Goal: Answer question/provide support: Answer question/provide support

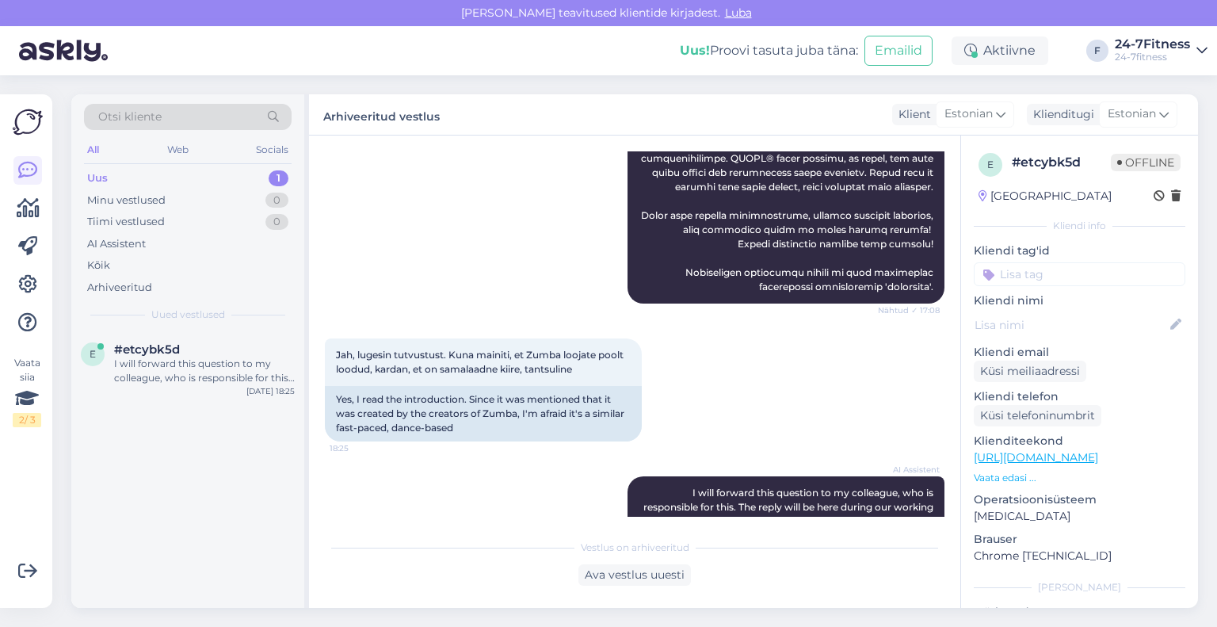
scroll to position [2318, 0]
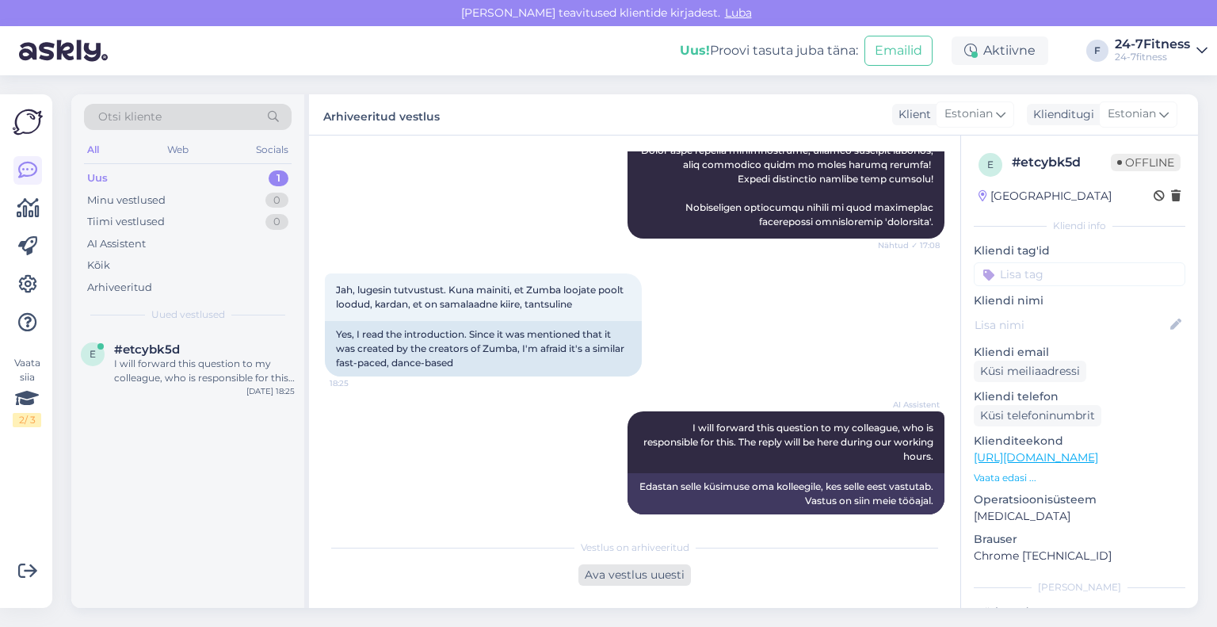
click at [664, 581] on div "Ava vestlus uuesti" at bounding box center [634, 574] width 113 height 21
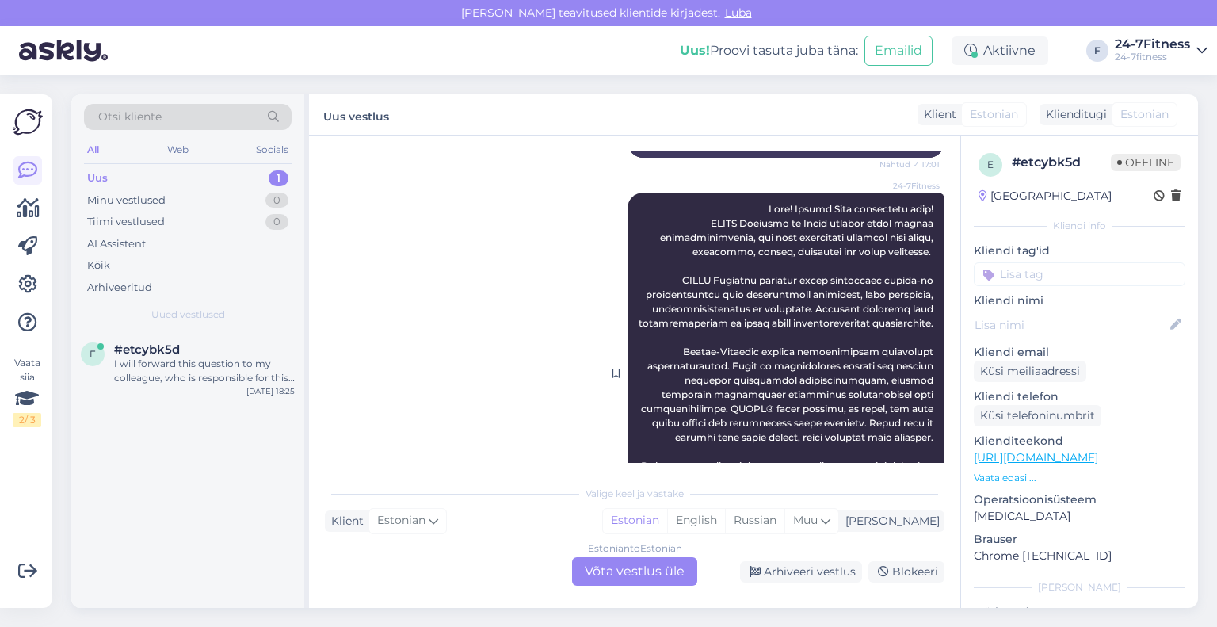
scroll to position [1976, 0]
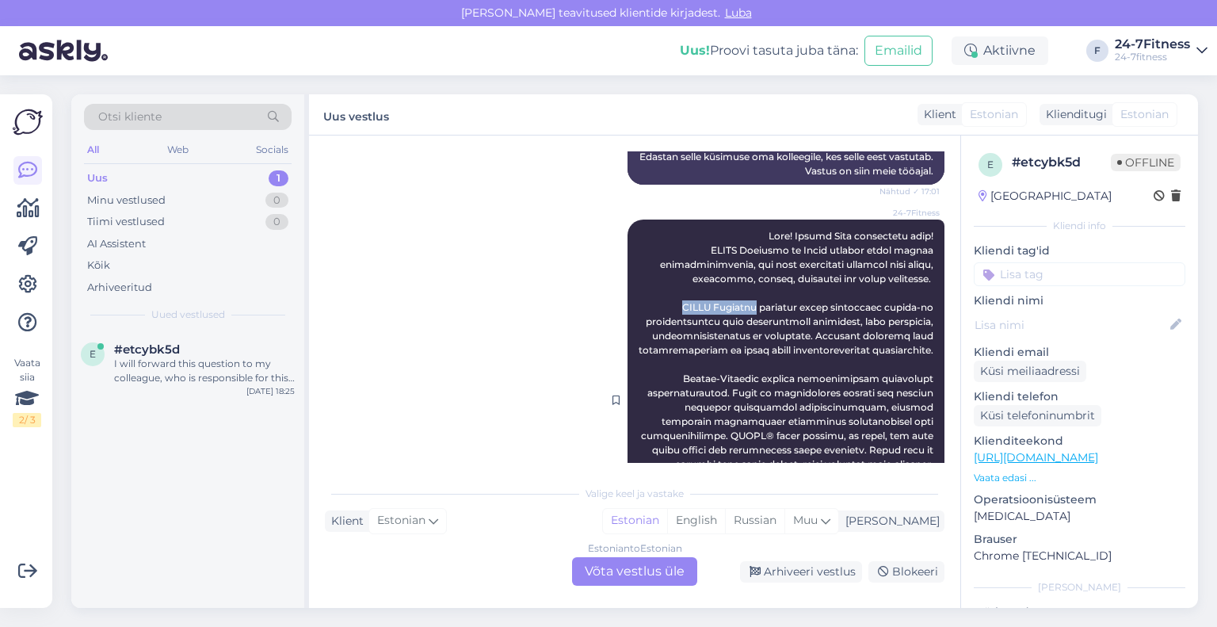
drag, startPoint x: 681, startPoint y: 296, endPoint x: 749, endPoint y: 294, distance: 68.2
click at [749, 294] on span at bounding box center [787, 400] width 297 height 340
copy span "CIRCL Mobility"
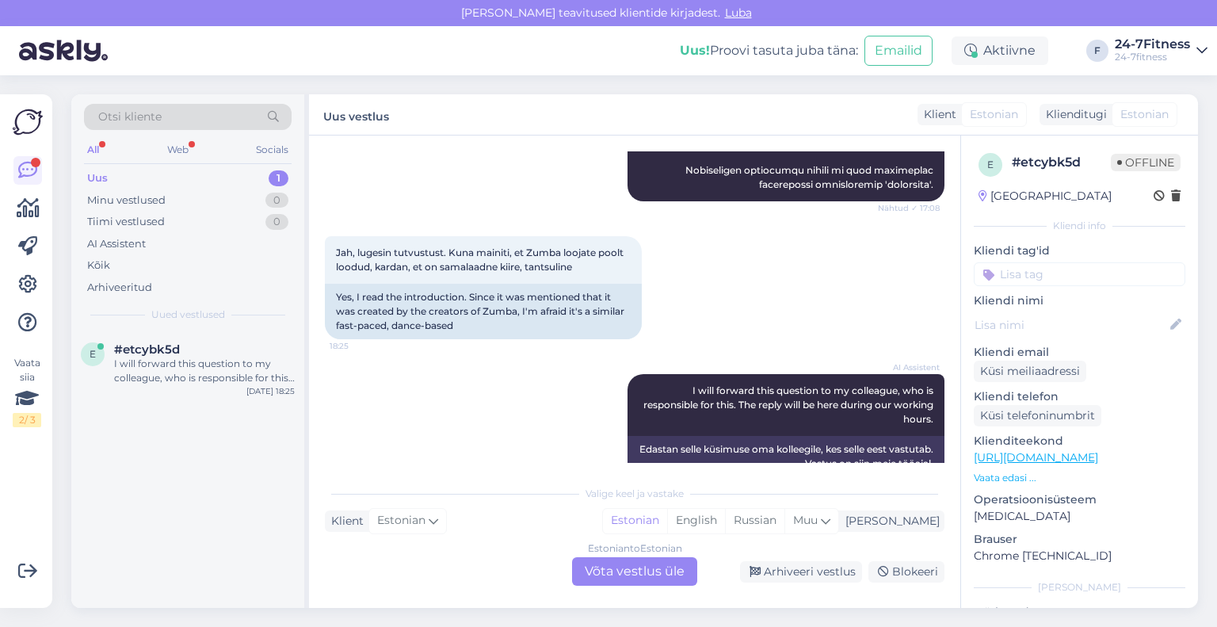
scroll to position [2372, 0]
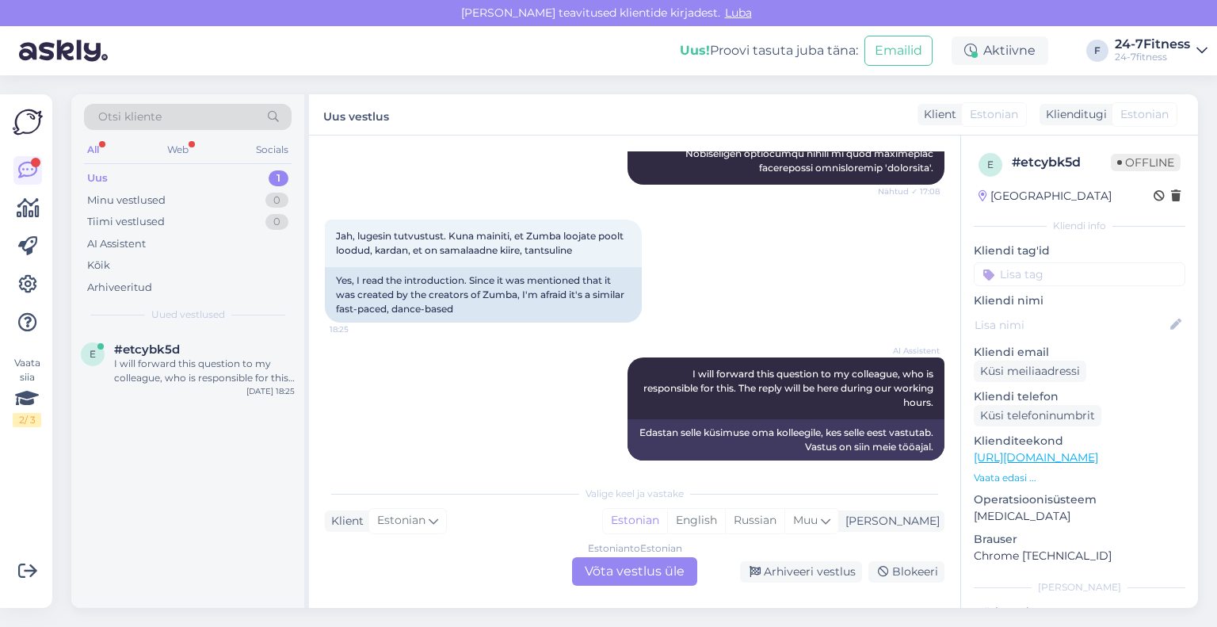
click at [686, 578] on div "Estonian to Estonian Võta vestlus üle" at bounding box center [634, 571] width 125 height 29
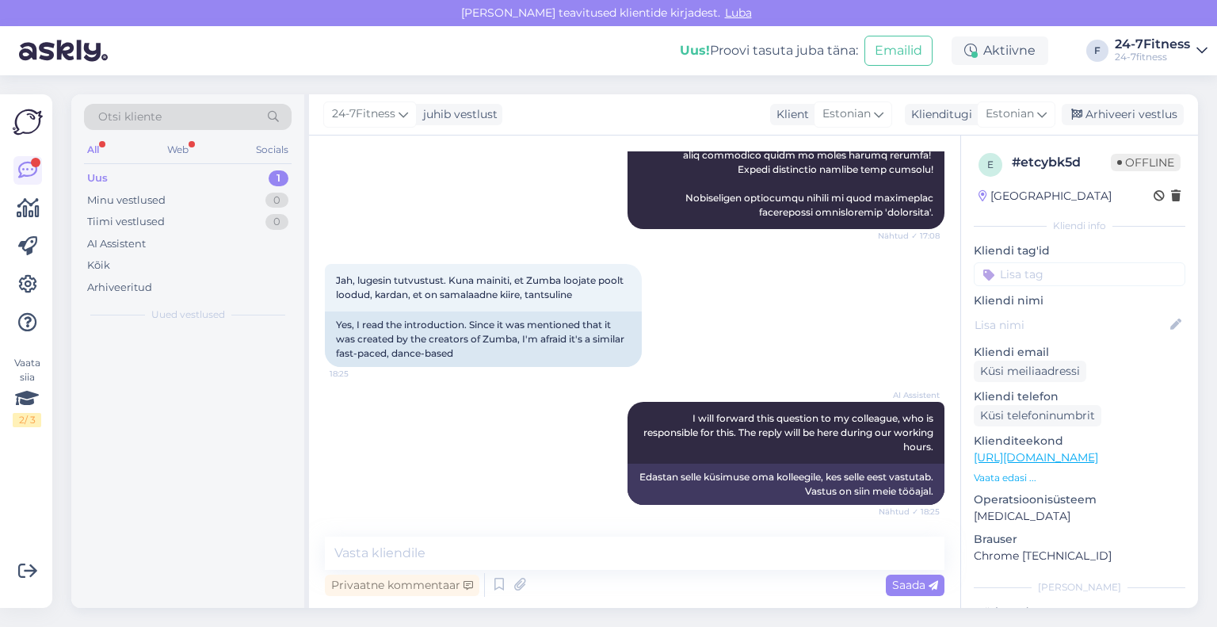
scroll to position [2313, 0]
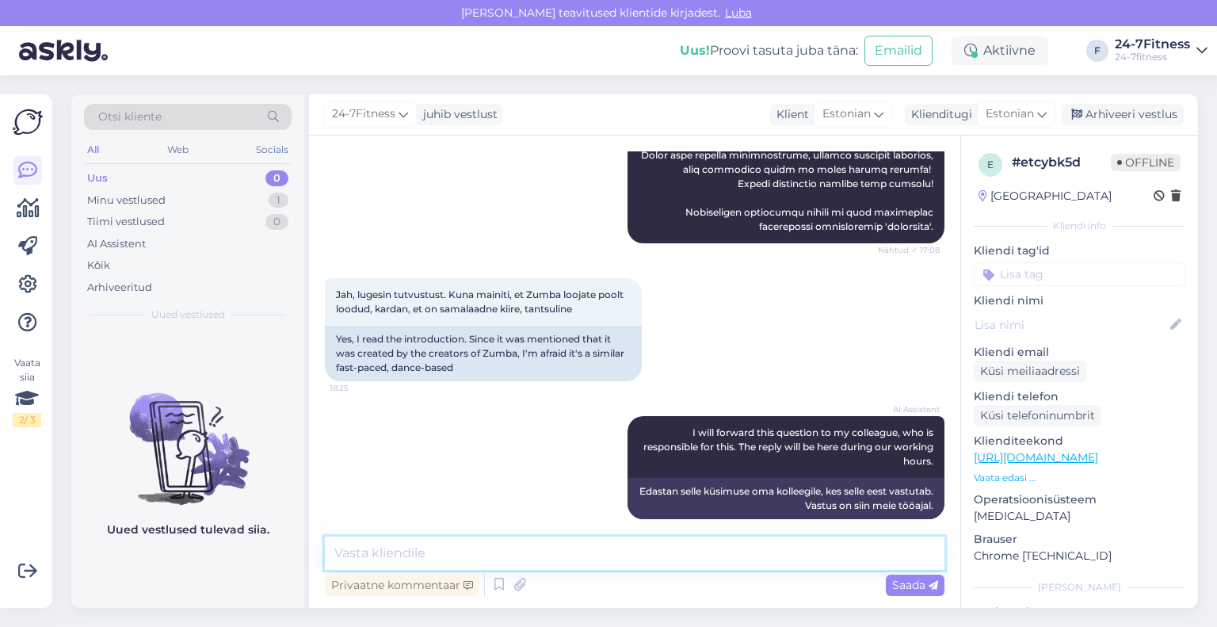
click at [519, 538] on textarea at bounding box center [635, 552] width 620 height 33
click at [532, 544] on textarea at bounding box center [635, 552] width 620 height 33
paste textarea "CIRCL Mobility on rahulikum jakeskendub liikuvusele ja liigeste avamisele. Zumb…"
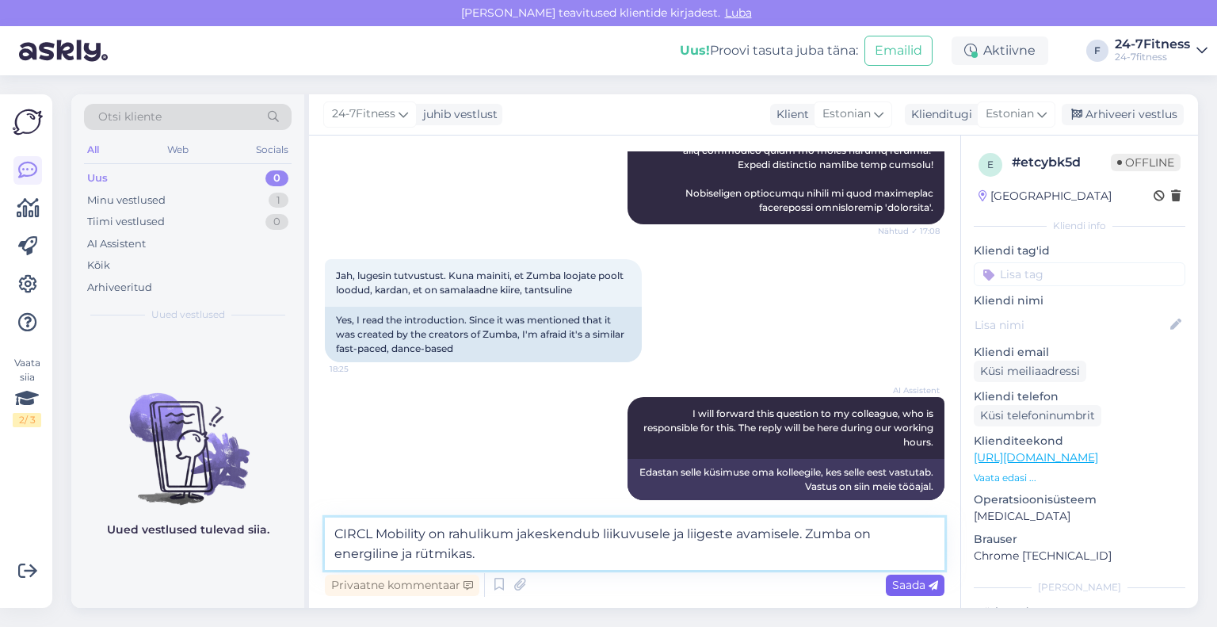
type textarea "CIRCL Mobility on rahulikum jakeskendub liikuvusele ja liigeste avamisele. Zumb…"
click at [891, 586] on div "Saada" at bounding box center [915, 584] width 59 height 21
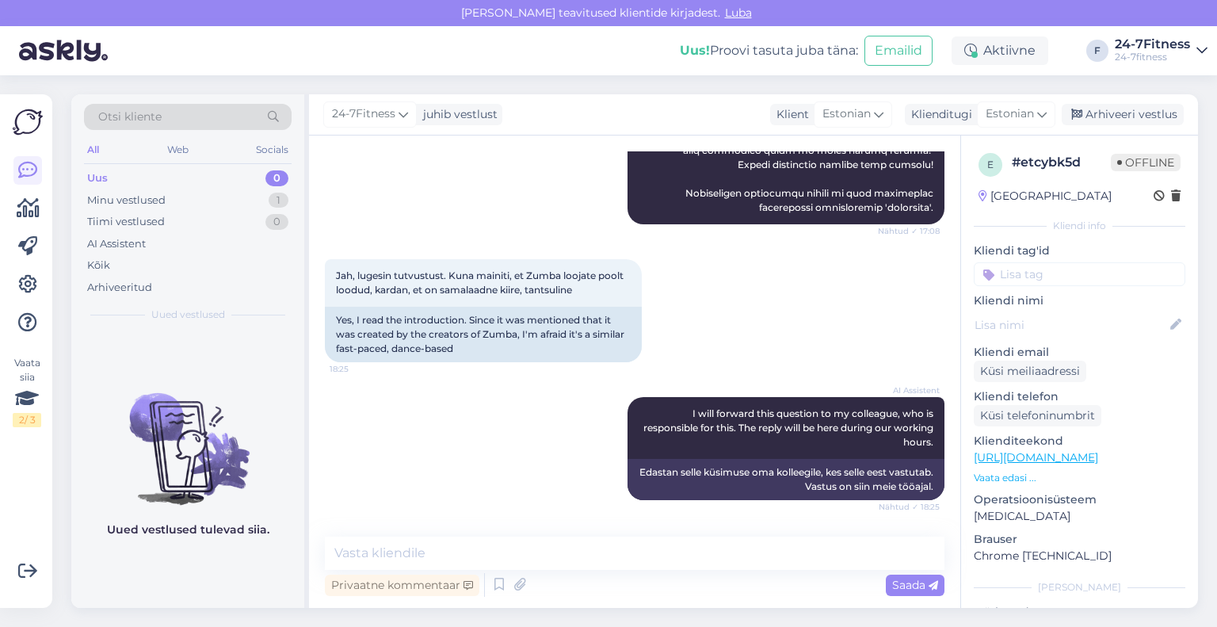
scroll to position [2396, 0]
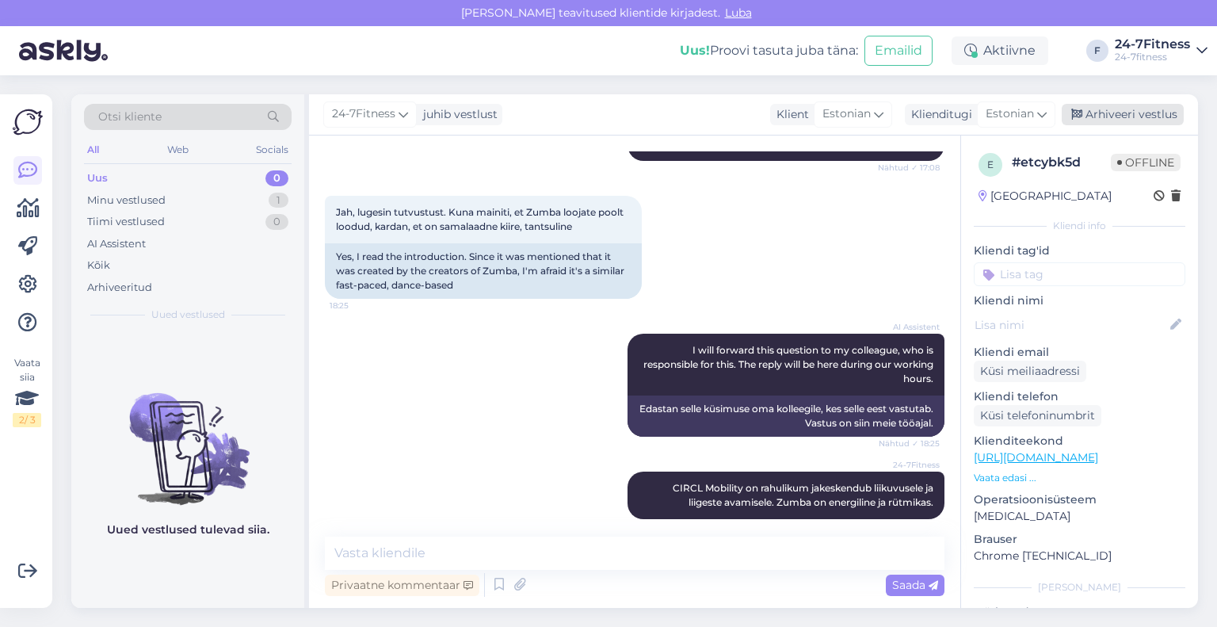
click at [1097, 121] on div "Arhiveeri vestlus" at bounding box center [1123, 114] width 122 height 21
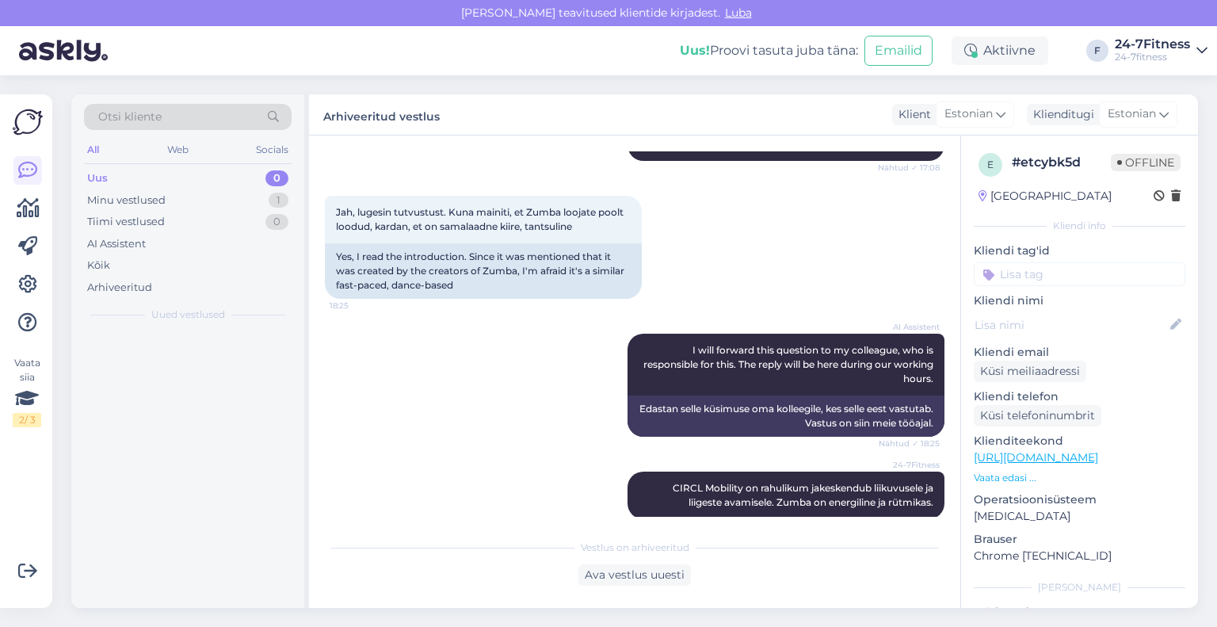
scroll to position [2401, 0]
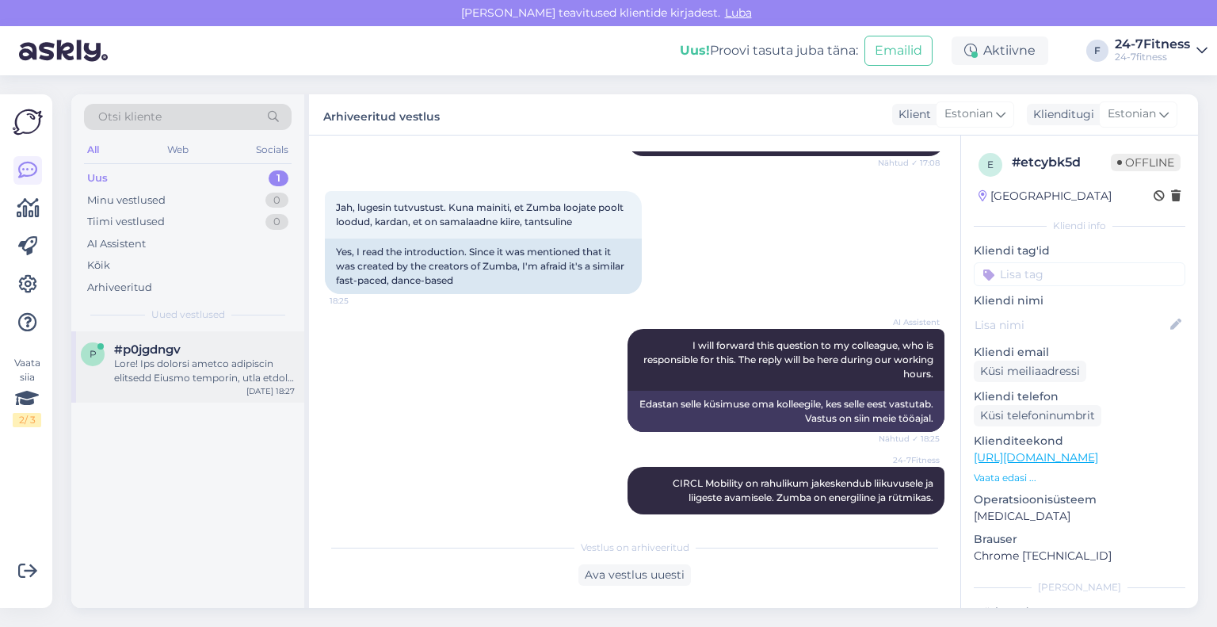
click at [179, 391] on div "p #p0jgdngv [DATE] 18:27" at bounding box center [187, 366] width 233 height 71
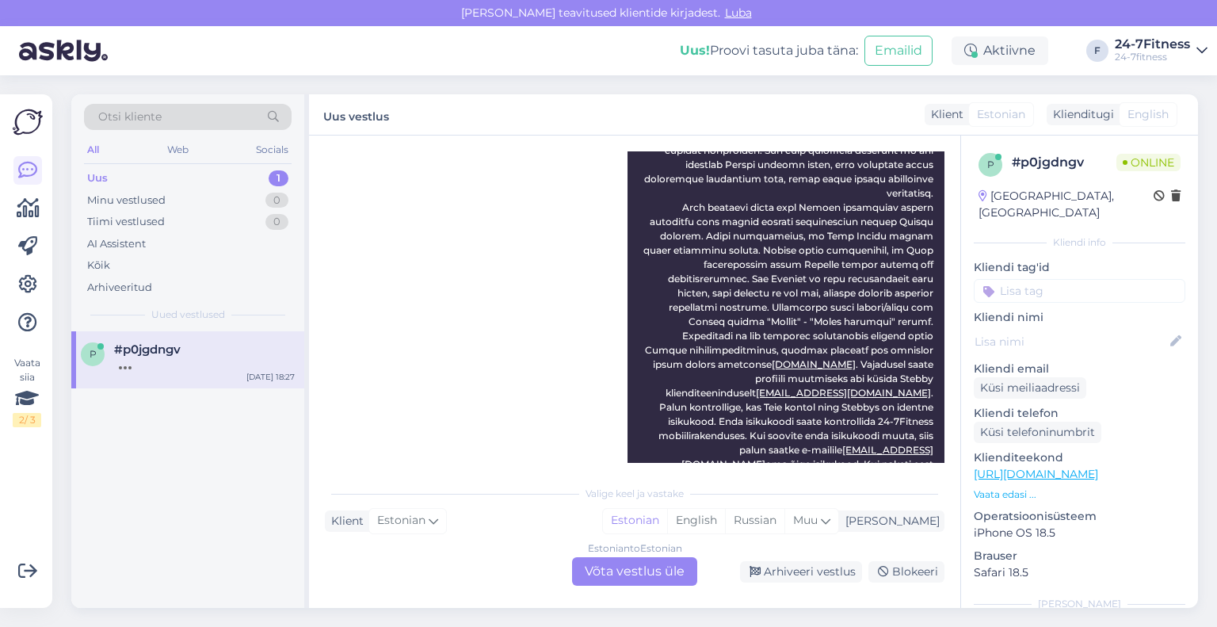
scroll to position [569, 0]
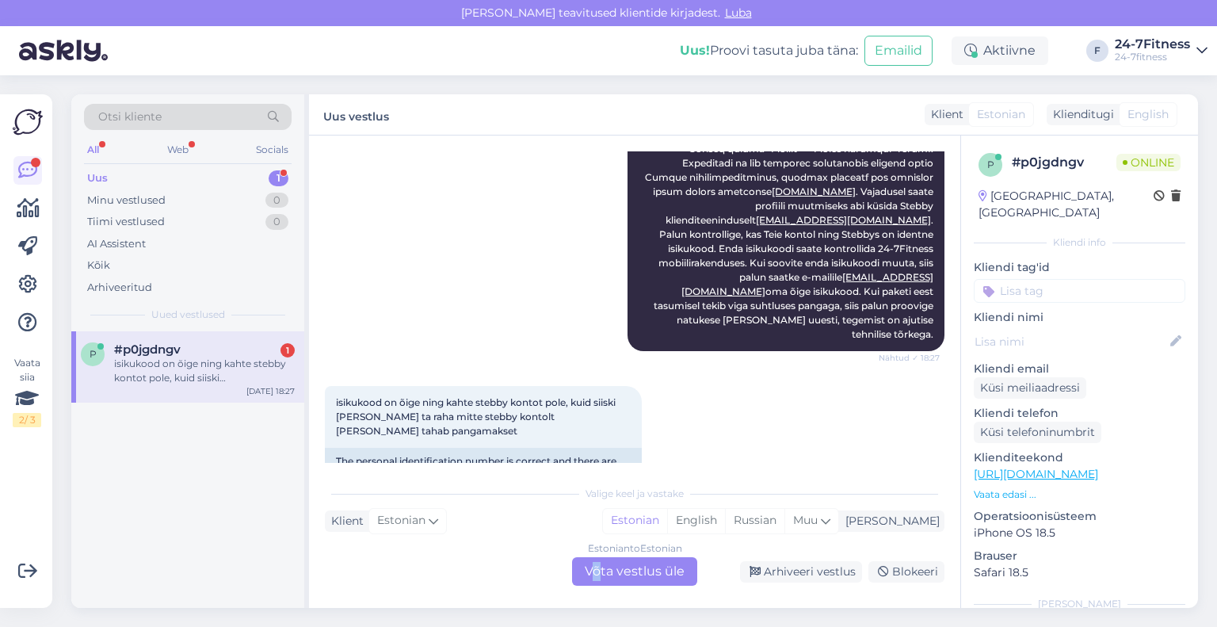
drag, startPoint x: 561, startPoint y: 521, endPoint x: 601, endPoint y: 580, distance: 70.8
click at [601, 580] on div "Estonian to Estonian Võta vestlus üle" at bounding box center [634, 571] width 125 height 29
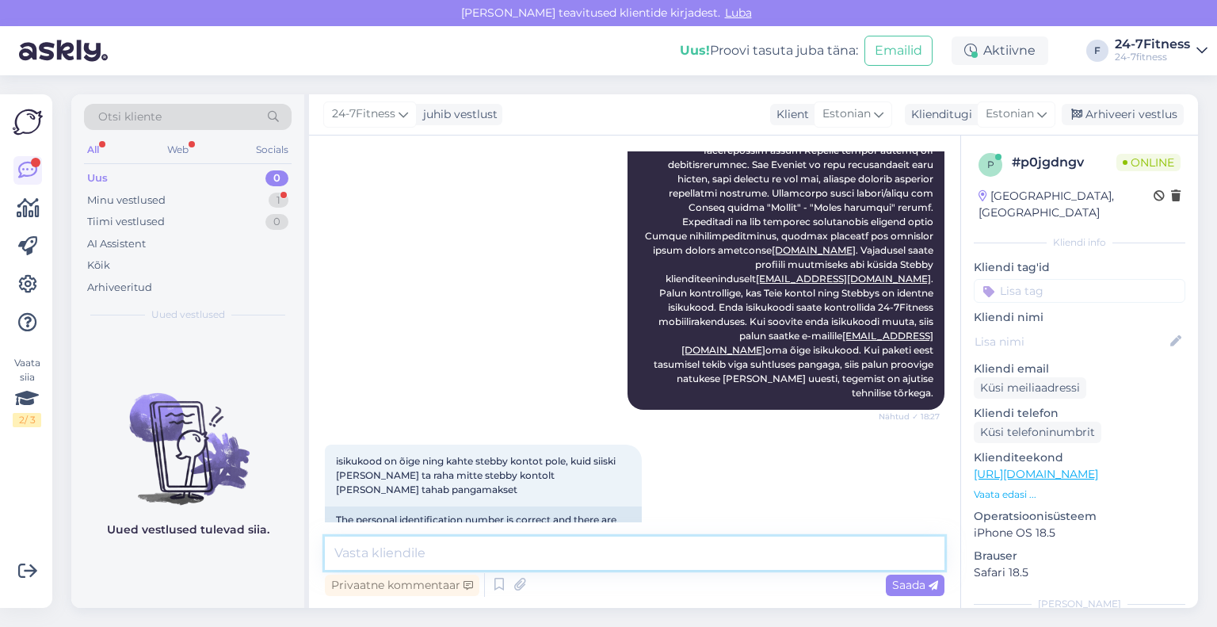
click at [587, 560] on textarea at bounding box center [635, 552] width 620 height 33
type textarea "Palun saatke [PERSON_NAME] isikukood, et saaksime kontrollida"
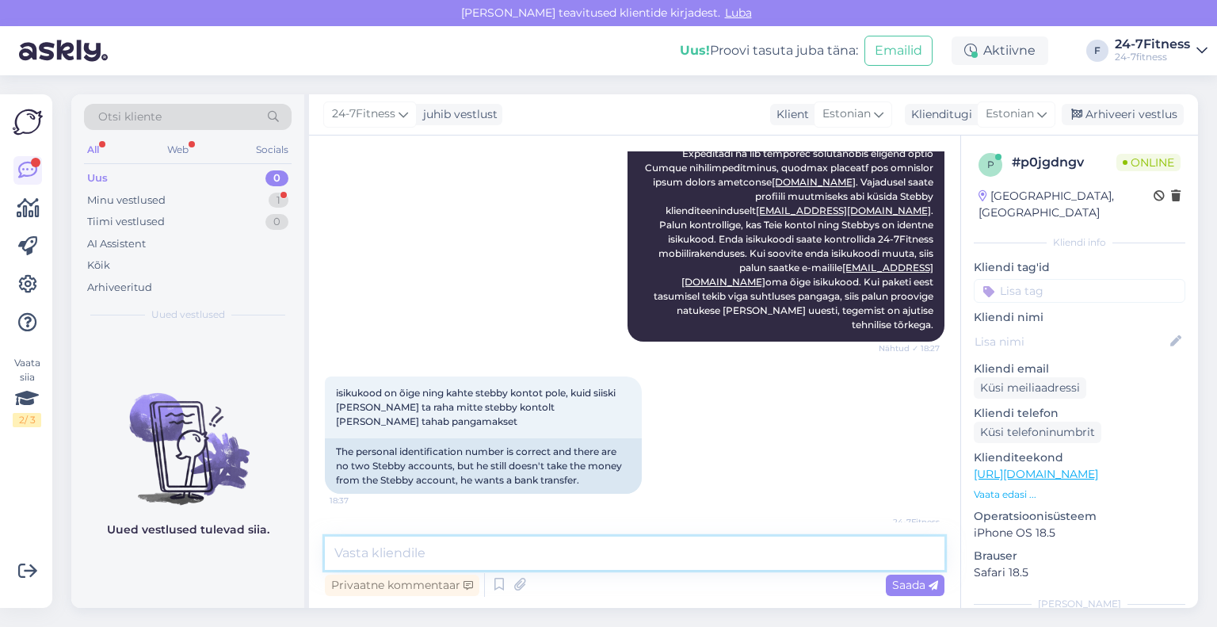
scroll to position [647, 0]
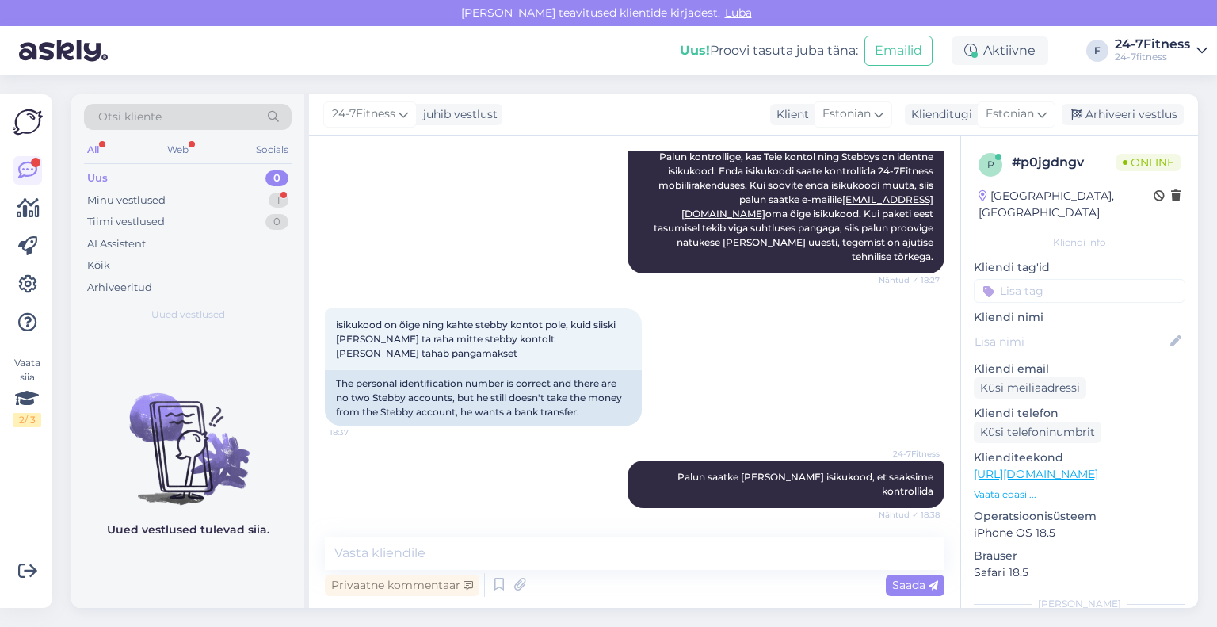
drag, startPoint x: 395, startPoint y: 487, endPoint x: 313, endPoint y: 484, distance: 82.5
click at [313, 484] on div "Vestlus algas [DATE] Tere, kuidas ma saan tellida kuupaketti stebby kontoga? [P…" at bounding box center [634, 371] width 651 height 472
copy span "50007143522"
click at [589, 551] on textarea at bounding box center [635, 552] width 620 height 33
paste textarea "Paraku näitab Stebby süsteem, et Teil puuduvad vabad vahendid. [PERSON_NAME] nä…"
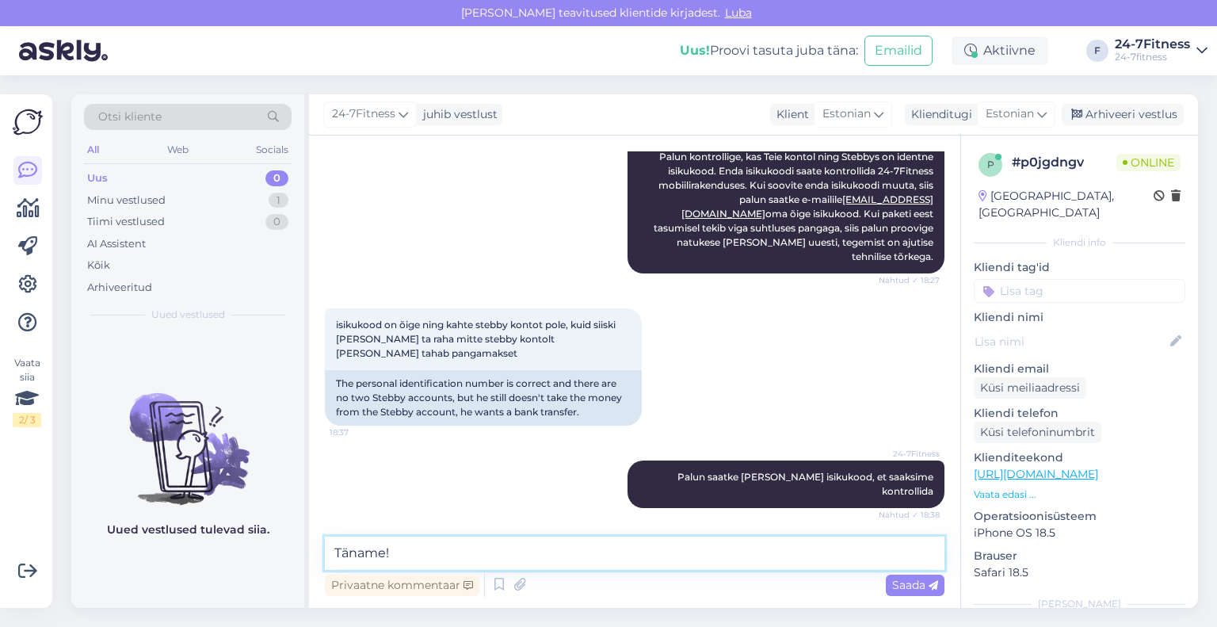
type textarea "Täname! Paraku näitab Stebby süsteem, et Teil puuduvad vabad vahendid. [PERSON_…"
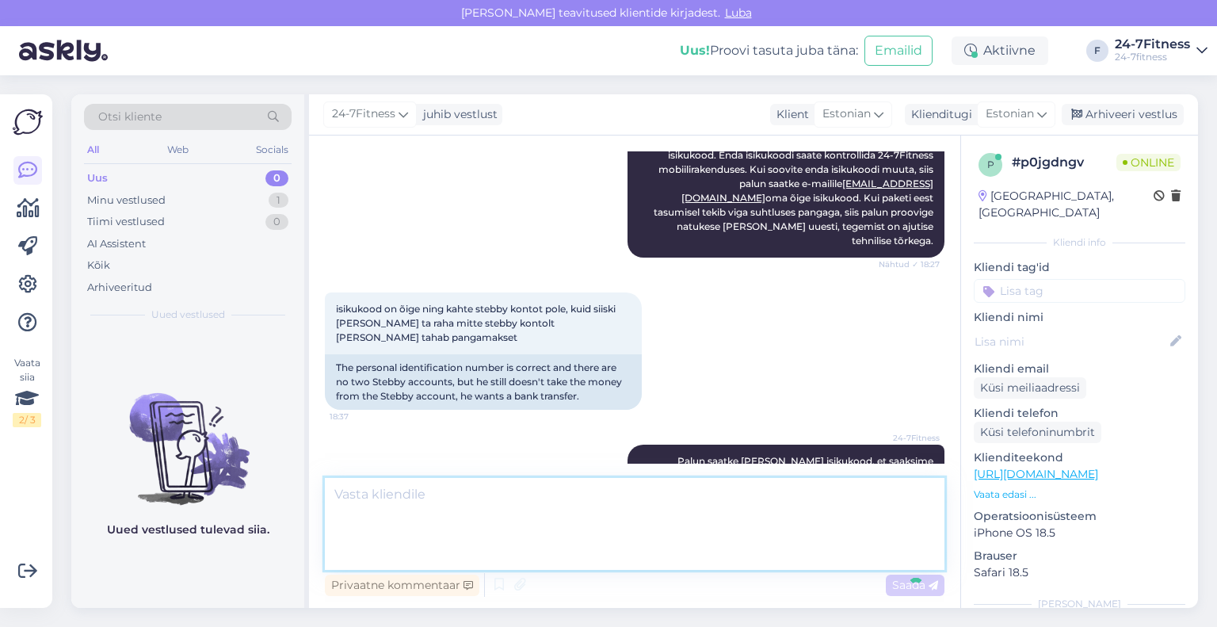
scroll to position [786, 0]
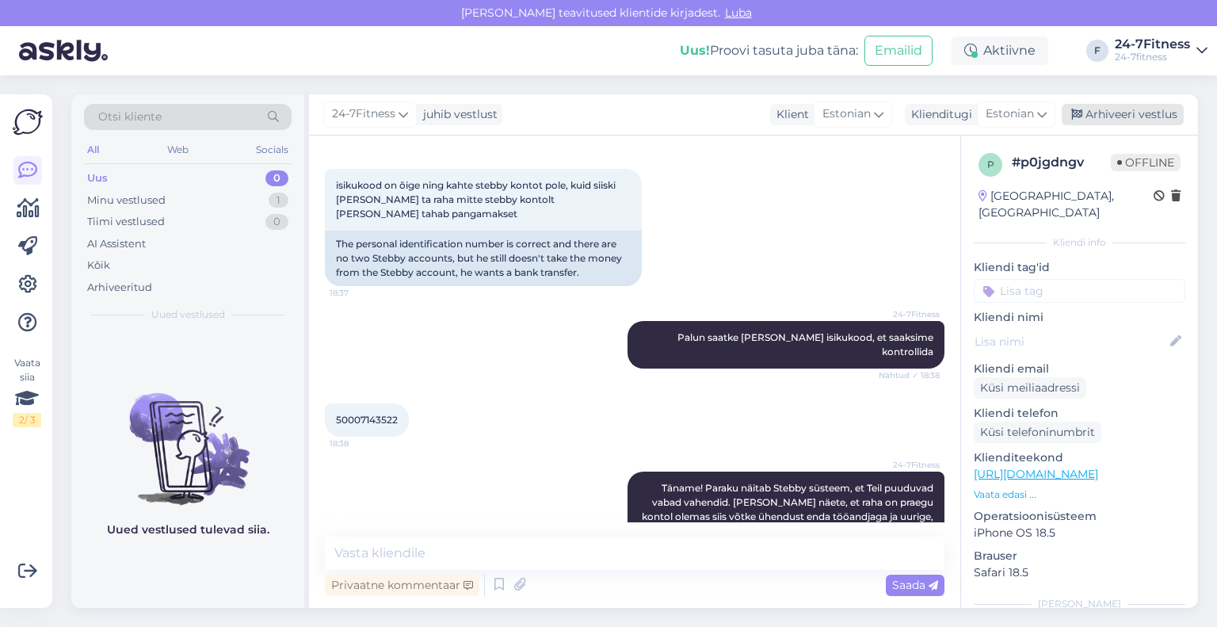
click at [1154, 116] on div "Arhiveeri vestlus" at bounding box center [1123, 114] width 122 height 21
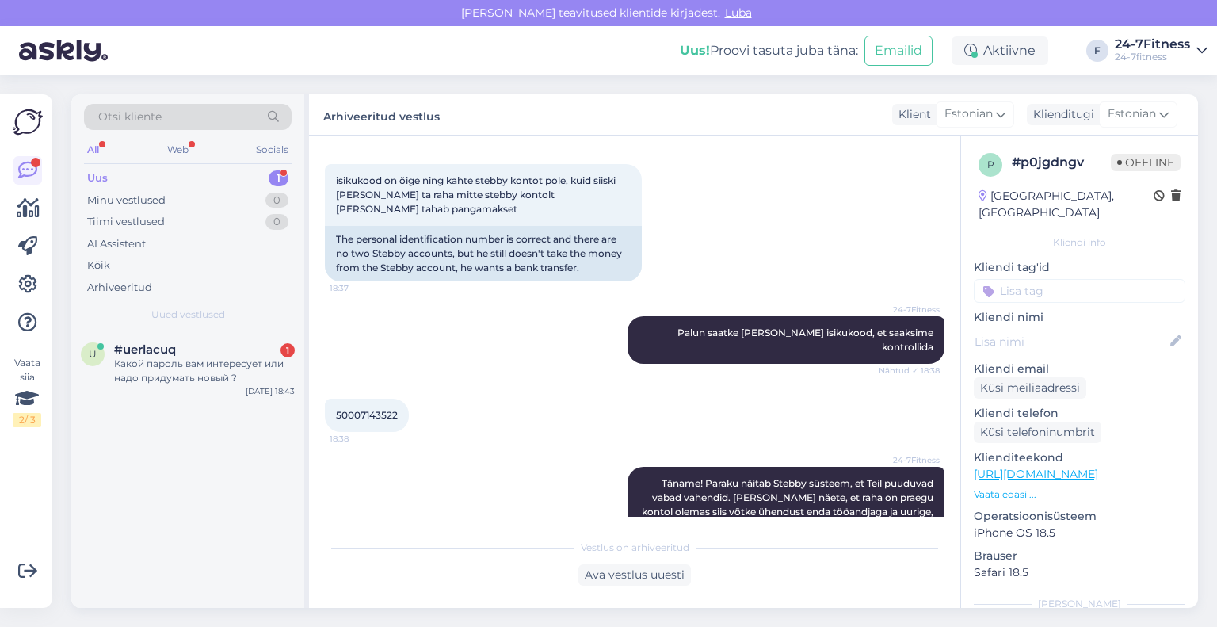
scroll to position [968, 0]
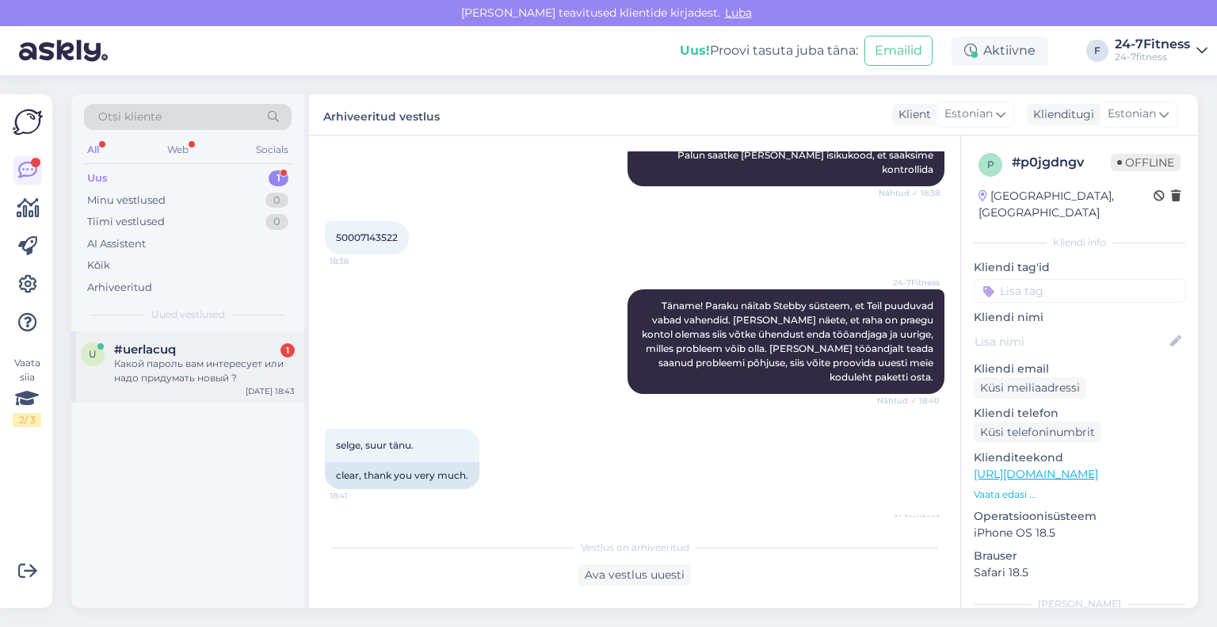
click at [145, 369] on div "Какой пароль вам интересует или надо придумать новый ?" at bounding box center [204, 371] width 181 height 29
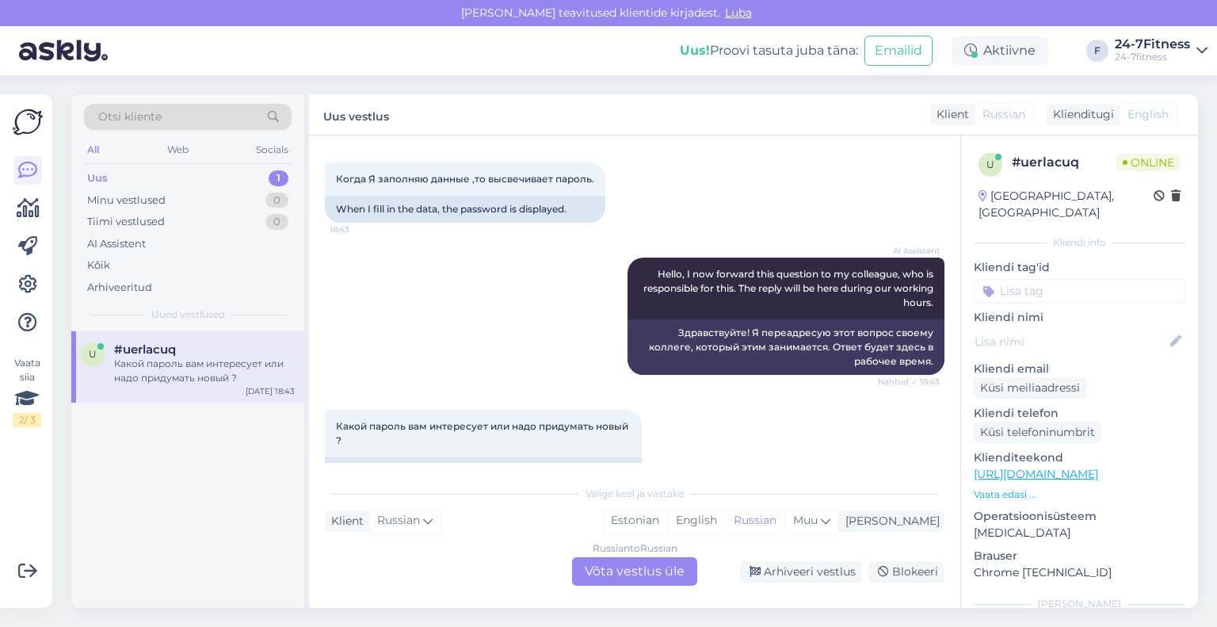
scroll to position [46, 0]
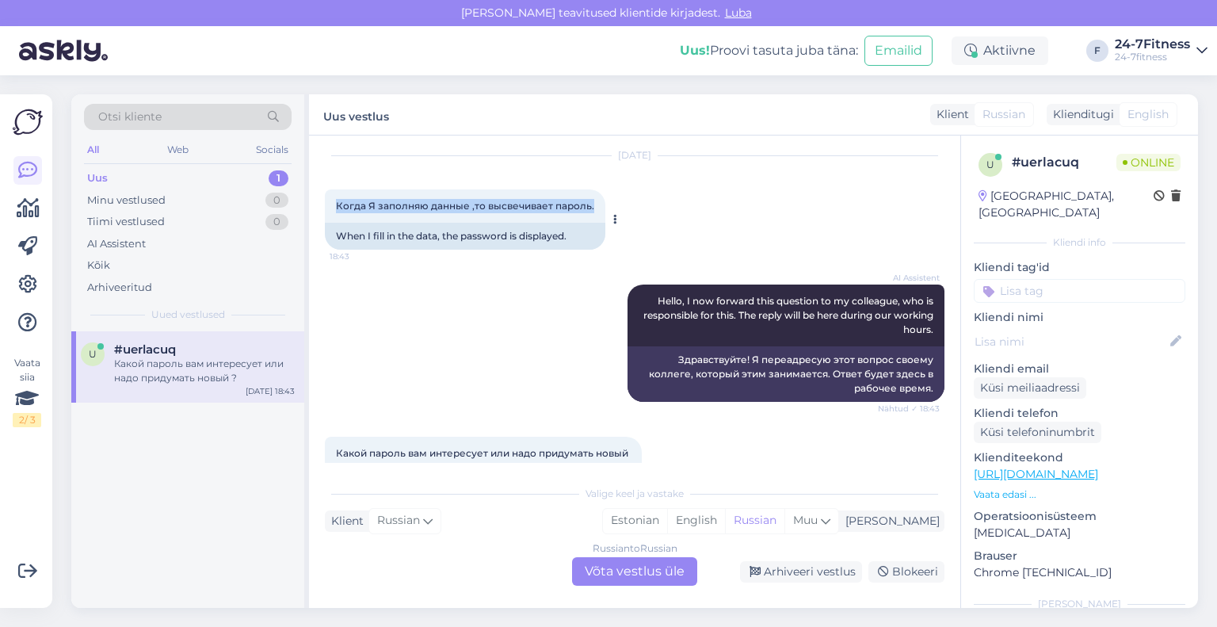
drag, startPoint x: 593, startPoint y: 206, endPoint x: 331, endPoint y: 216, distance: 262.4
click at [331, 216] on div "Когда Я заполняю данные ,то высвечивает пароль. 18:43" at bounding box center [465, 205] width 280 height 33
copy span "Когда Я заполняю данные ,то высвечивает пароль."
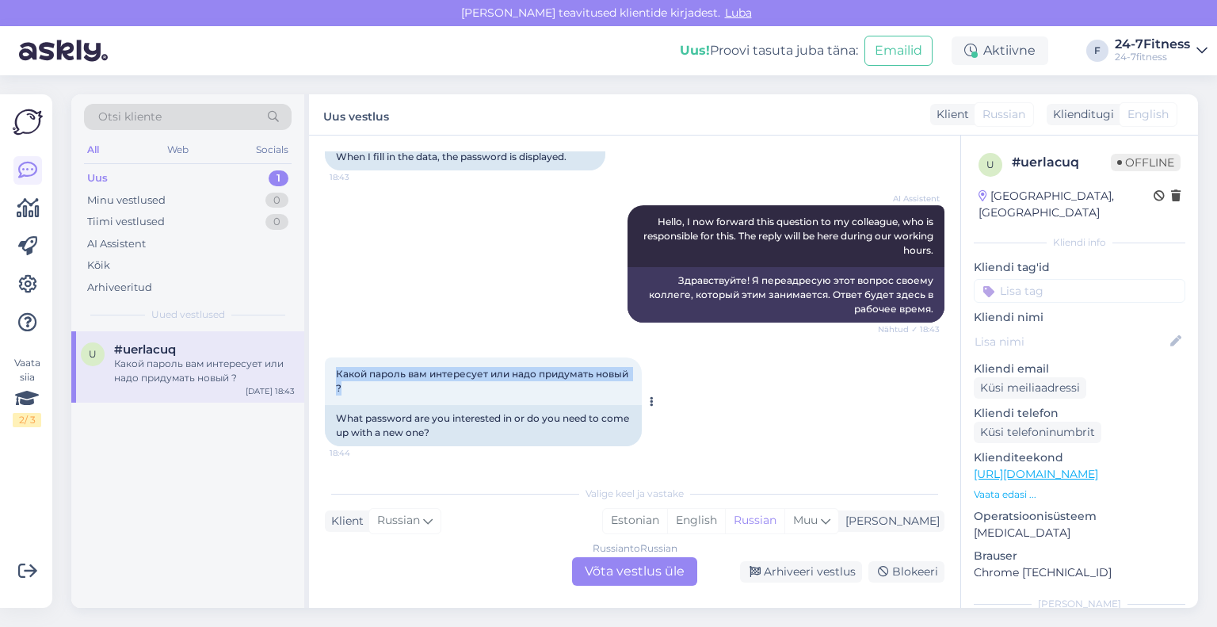
drag, startPoint x: 360, startPoint y: 391, endPoint x: 324, endPoint y: 373, distance: 40.4
click at [325, 373] on div "Какой пароль вам интересует или надо придумать новый ? 18:44" at bounding box center [483, 381] width 317 height 48
copy span "Какой пароль вам интересует или надо придумать новый ?"
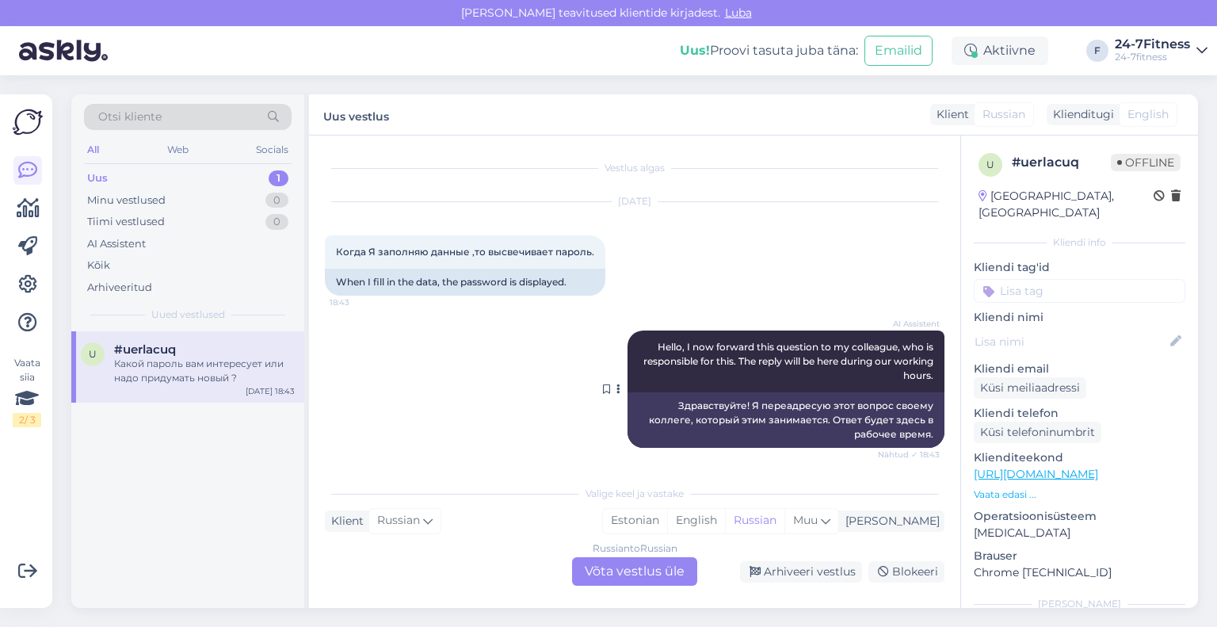
scroll to position [0, 0]
click at [599, 564] on div "Russian to Russian Võta vestlus üle" at bounding box center [634, 571] width 125 height 29
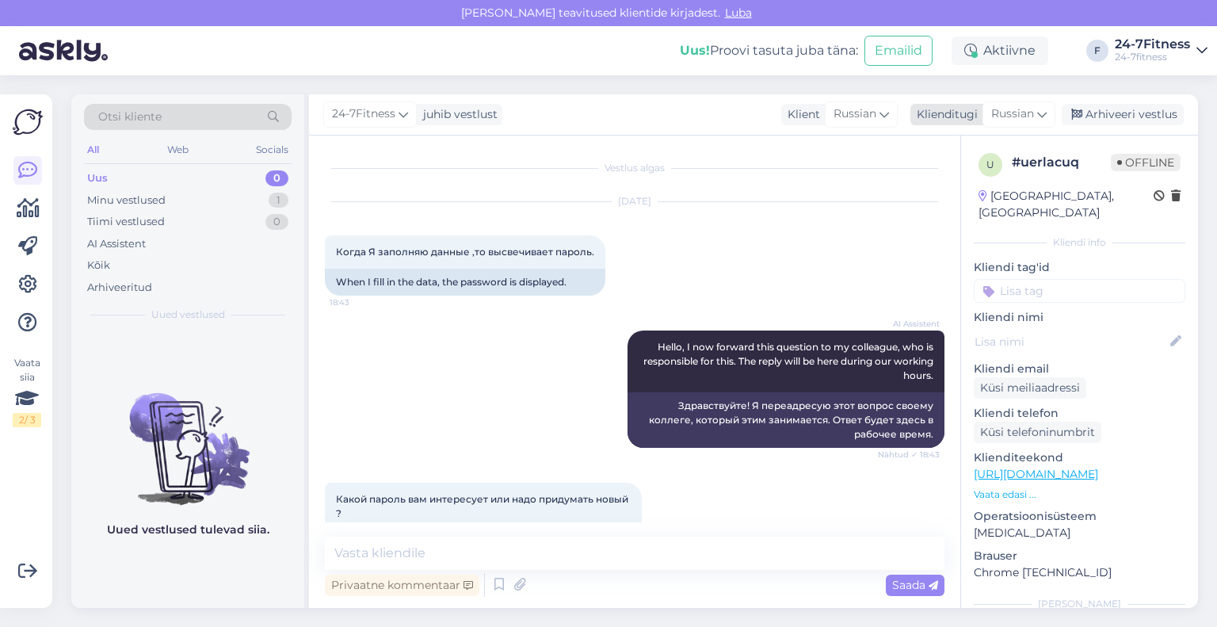
click at [971, 119] on div "Klienditugi" at bounding box center [943, 114] width 67 height 17
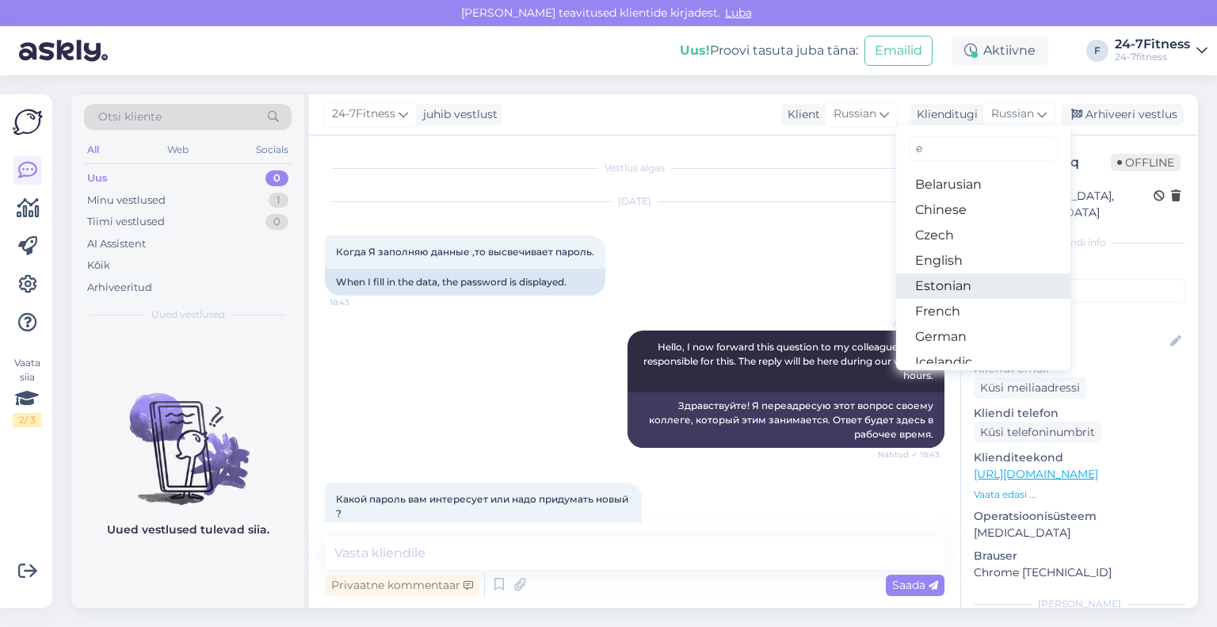
type input "e"
click at [951, 281] on link "Estonian" at bounding box center [983, 285] width 174 height 25
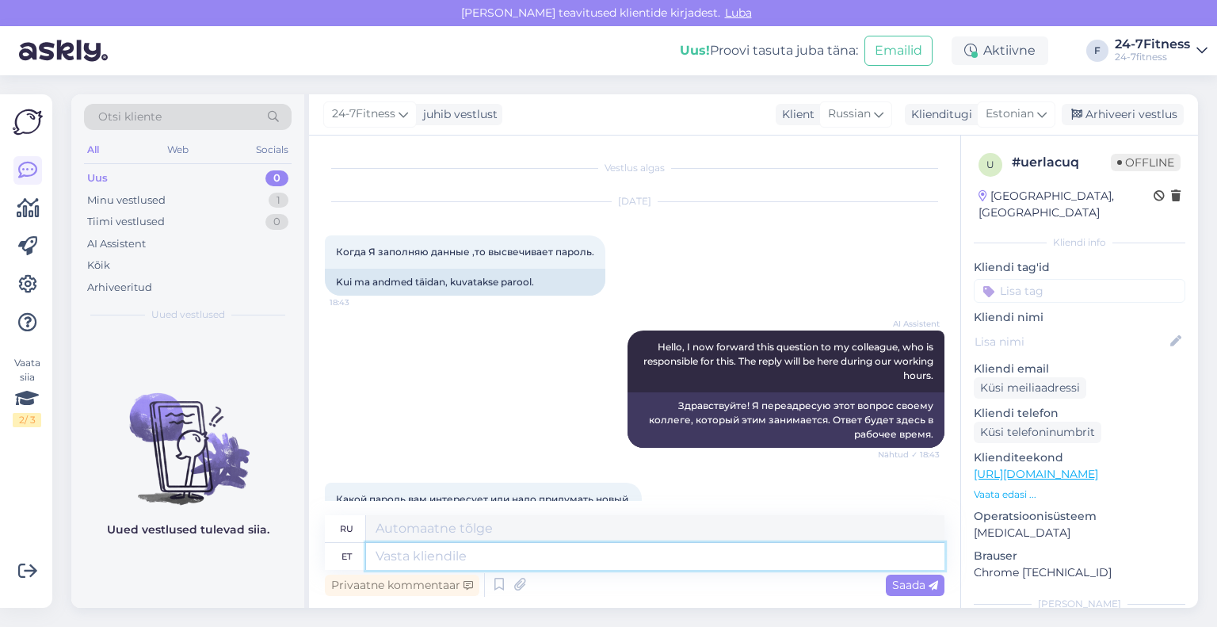
click at [490, 557] on textarea at bounding box center [655, 556] width 578 height 27
type textarea "Tere!"
type textarea "Привет!"
type textarea "Tere! Täname"
type textarea "Привет! [GEOGRAPHIC_DATA]."
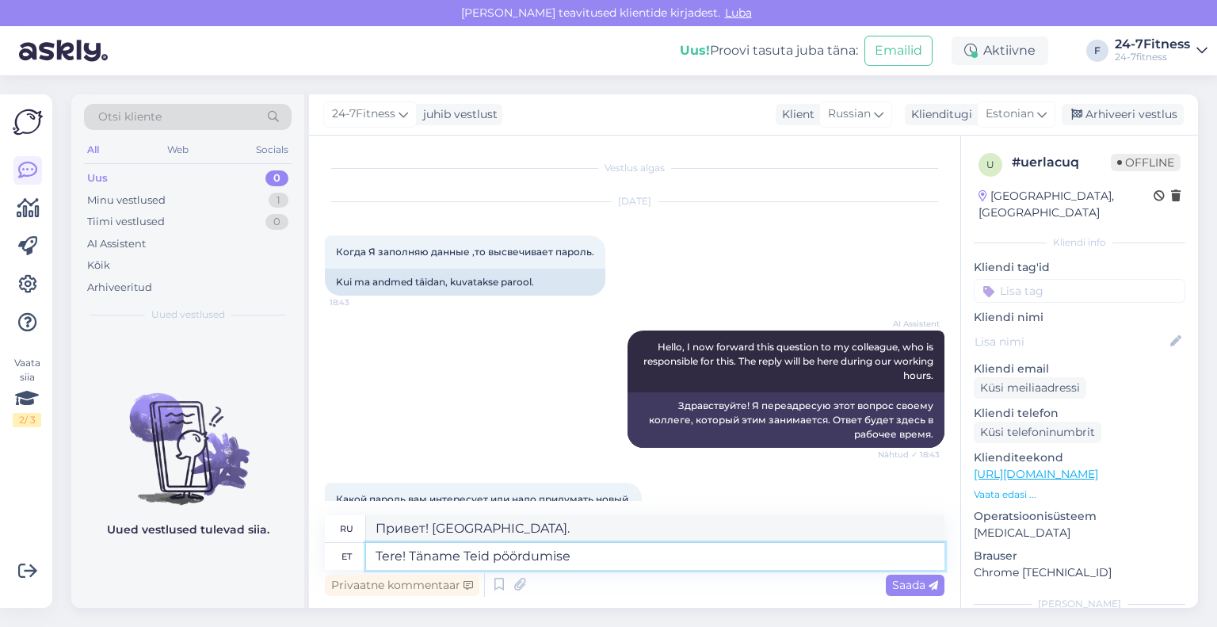
type textarea "Tere! Täname Teid pöördumise e"
type textarea "Здравствуйте! Спасибо, что обратились к нам."
type textarea "Tere! Täname Teid pöördumise eest!"
type textarea "Здравствуйте! Спасибо, что обратились к нам!"
type textarea "Tere! Täname Teid pöördumise eest! Palun s"
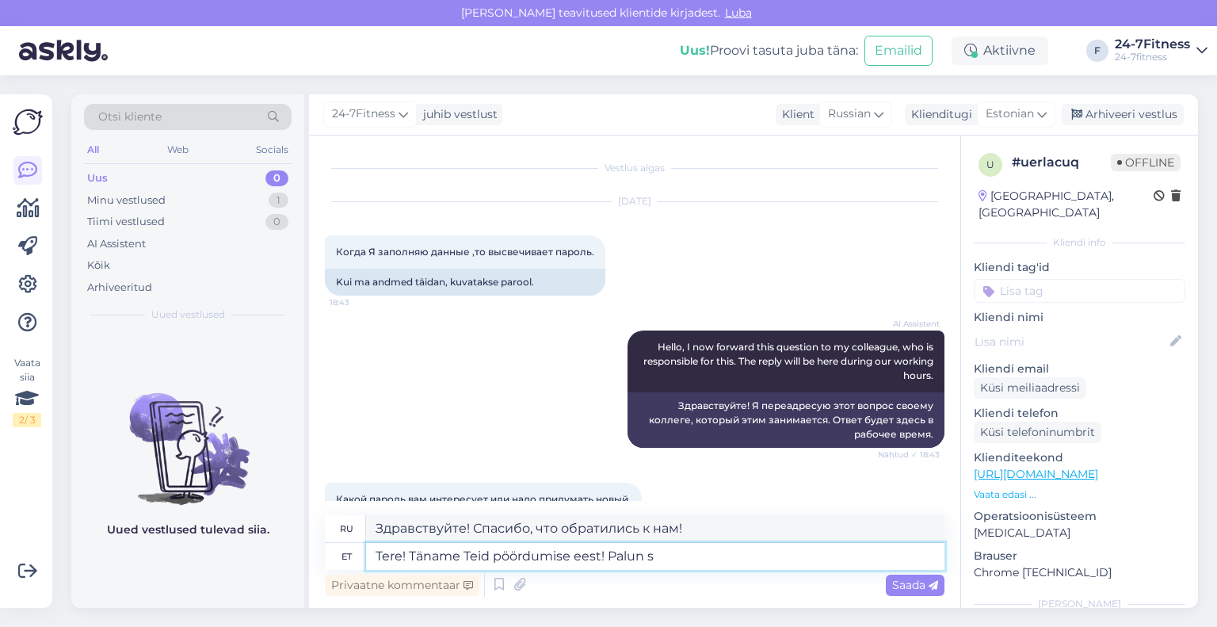
type textarea "Здравствуйте! Спасибо, что связались с нами! Пожалуйста."
type textarea "Tere! Täname Teid pöördumise eest! Palun sisestage li"
type textarea "Здравствуйте! Спасибо, что связались с нами! Пожалуйста, введите"
type textarea "Tere! Täname Teid pöördumise eest! Palun sisestage liitumisel e"
type textarea "Здравствуйте! Спасибо, что связались с нами! Пожалуйста, введите своё имя польз…"
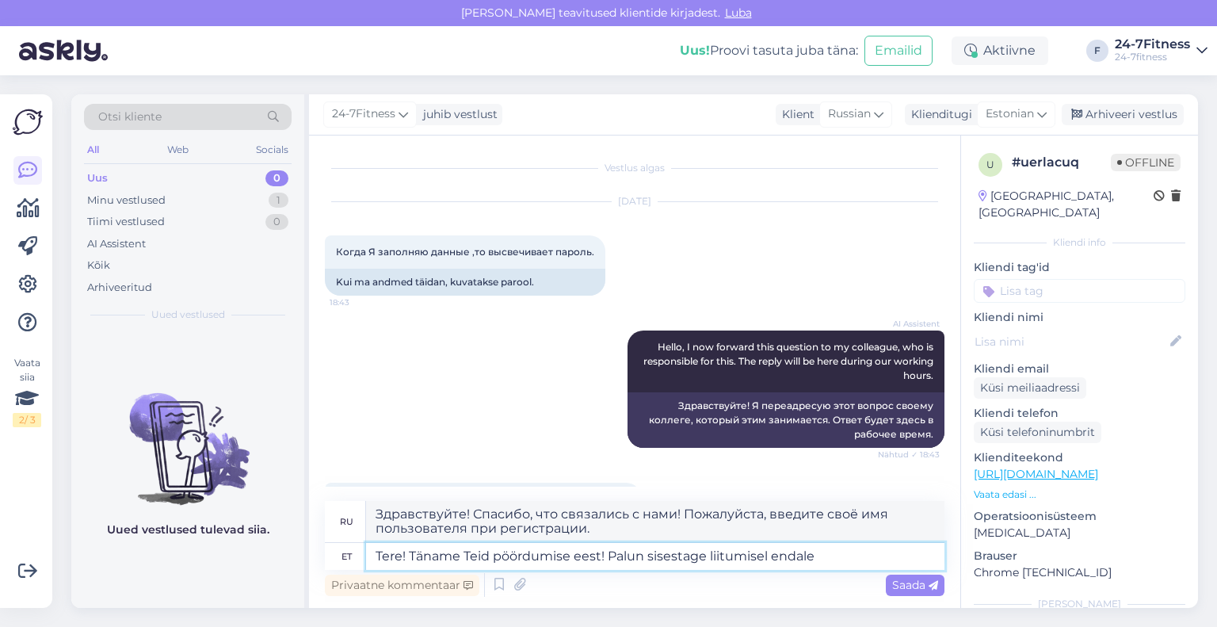
type textarea "Tere! Täname Teid pöördumise eest! Palun sisestage liitumisel endale s"
type textarea "Здравствуйте! Спасибо, что связались с нами! Пожалуйста, укажите свой адрес эле…"
type textarea "Tere! Täname Teid pöördumise eest! Palun sisestage liitumisel endale sobiv"
type textarea "Здравствуйте! Спасибо, что обратились к нам! Пожалуйста, введите подходящее имя…"
type textarea "Tere! Täname Teid pöördumise eest! Palun sisestage liitumisel endale sobiv paro…"
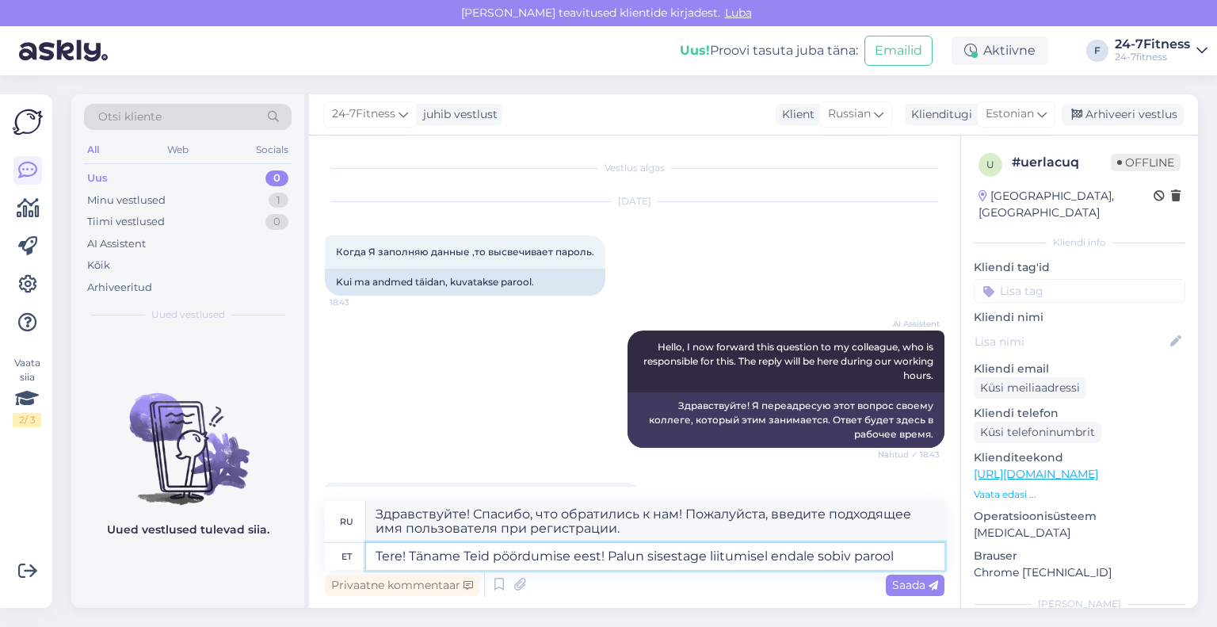
type textarea "Здравствуйте! Спасибо, что связались с нами! Пожалуйста, введите подходящий вам…"
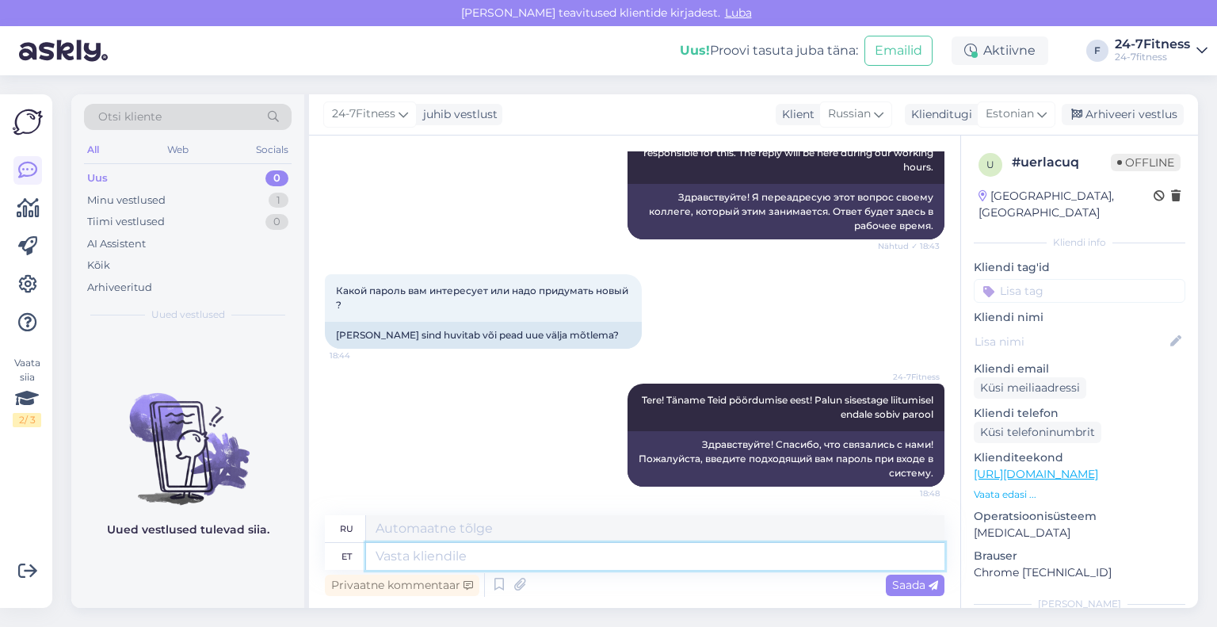
scroll to position [211, 0]
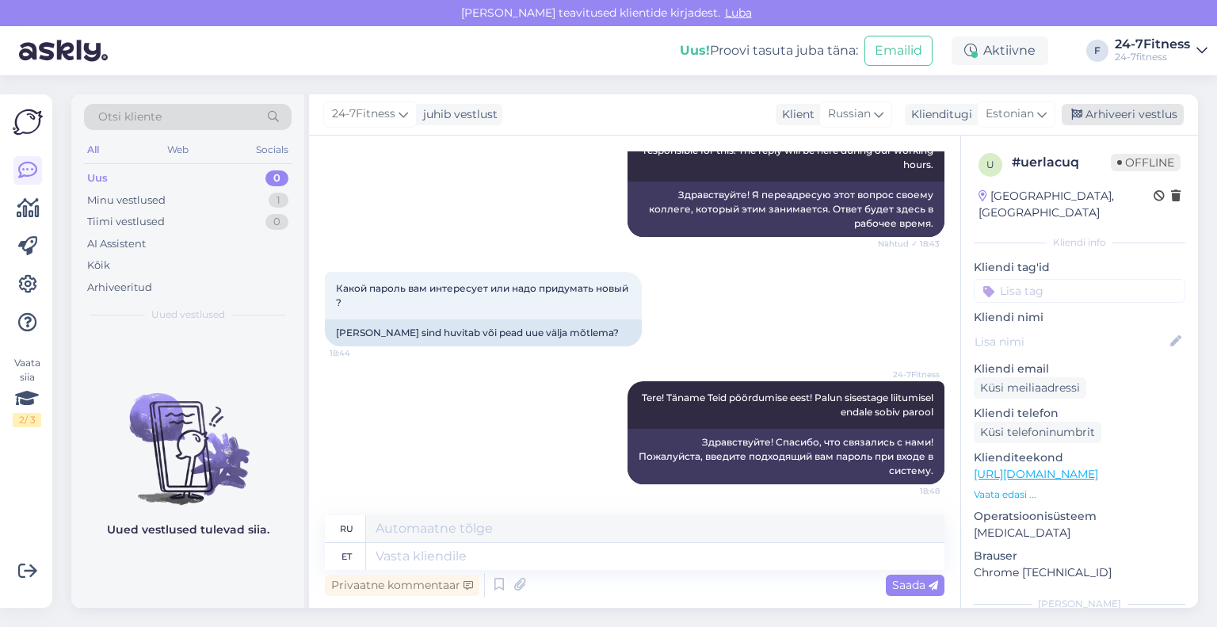
click at [1096, 109] on div "Arhiveeri vestlus" at bounding box center [1123, 114] width 122 height 21
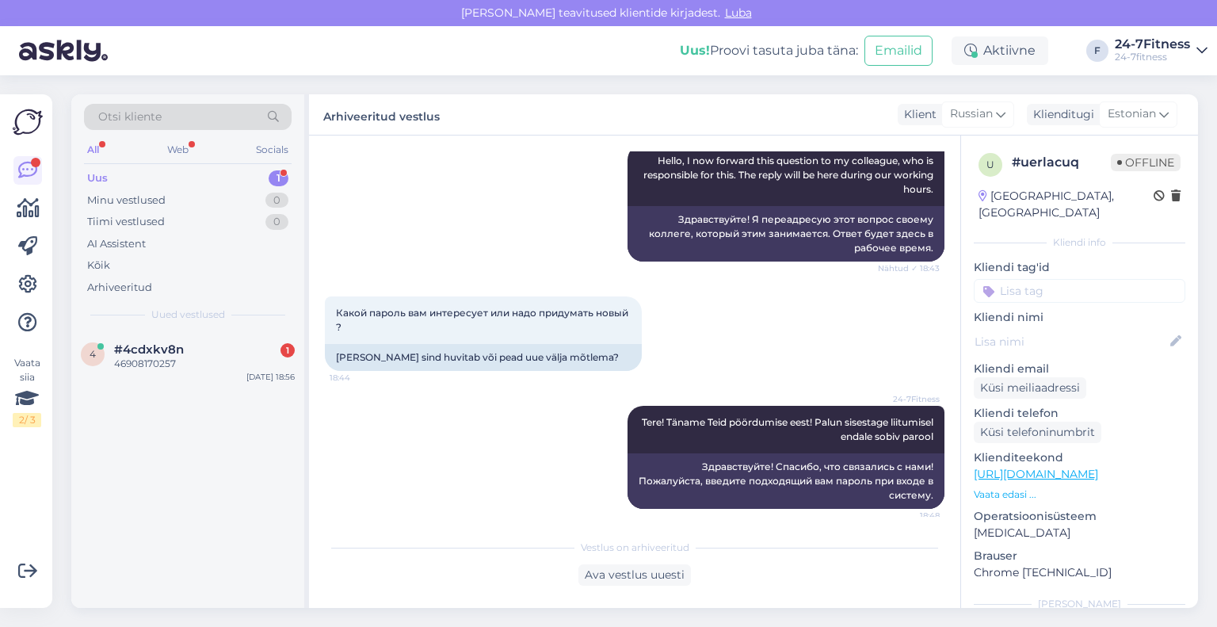
scroll to position [195, 0]
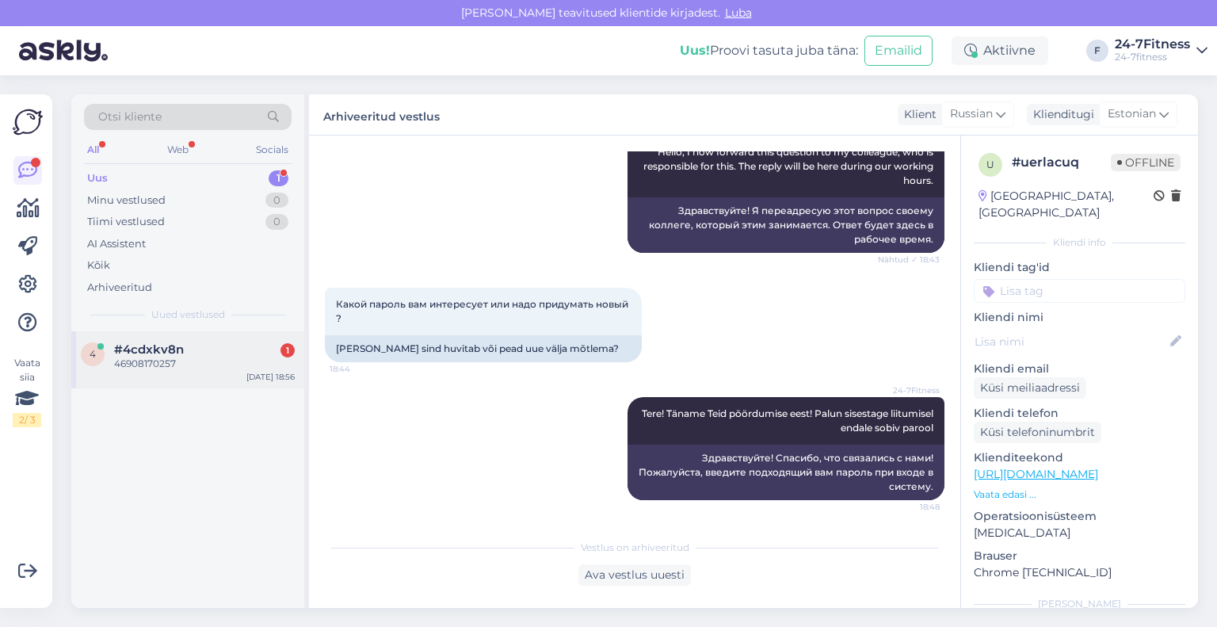
click at [149, 364] on div "46908170257" at bounding box center [204, 364] width 181 height 14
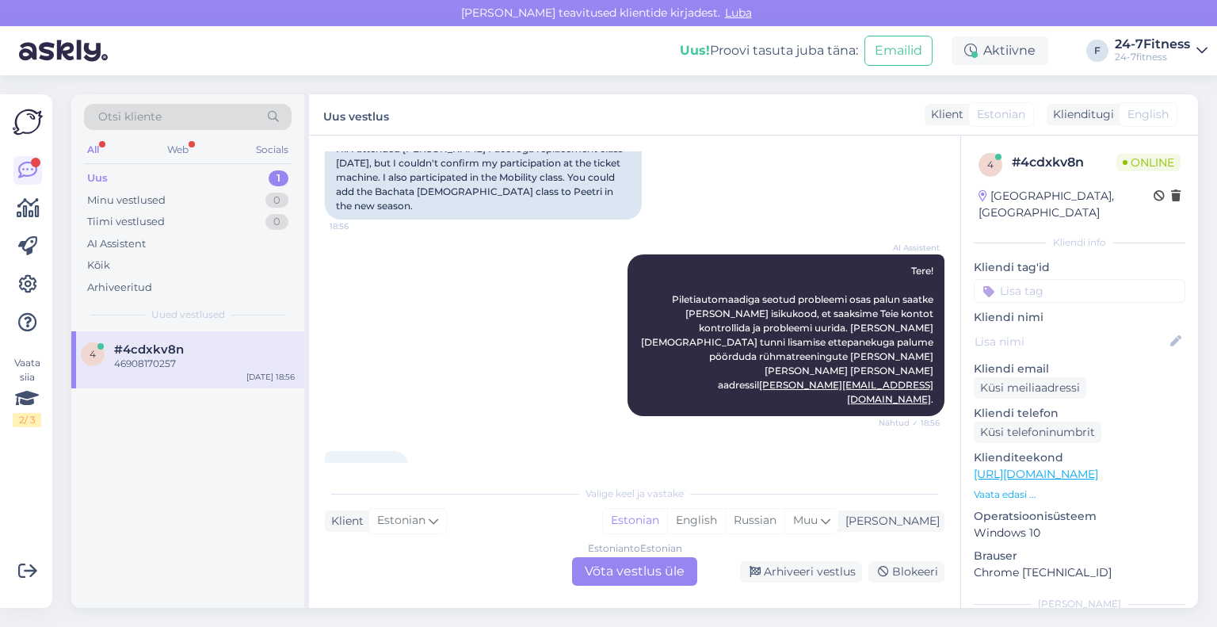
scroll to position [184, 0]
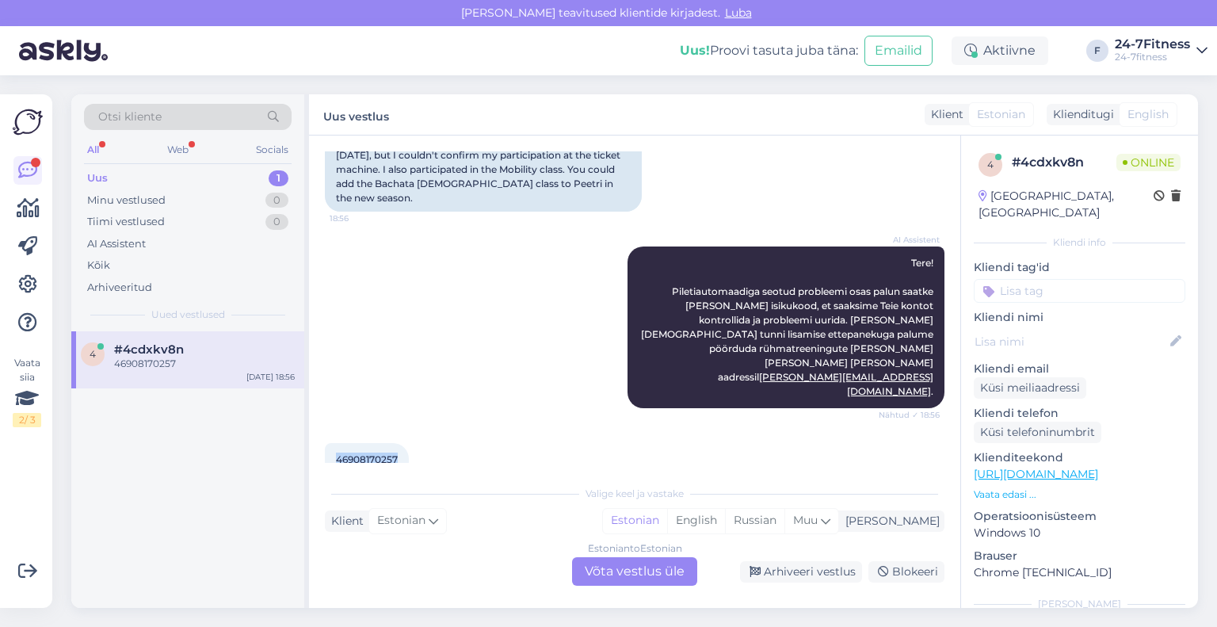
drag, startPoint x: 400, startPoint y: 402, endPoint x: 336, endPoint y: 400, distance: 64.2
click at [336, 443] on div "46908170257 18:57" at bounding box center [367, 459] width 84 height 33
copy span "46908170257"
click at [609, 578] on div "Estonian to Estonian Võta vestlus üle" at bounding box center [634, 571] width 125 height 29
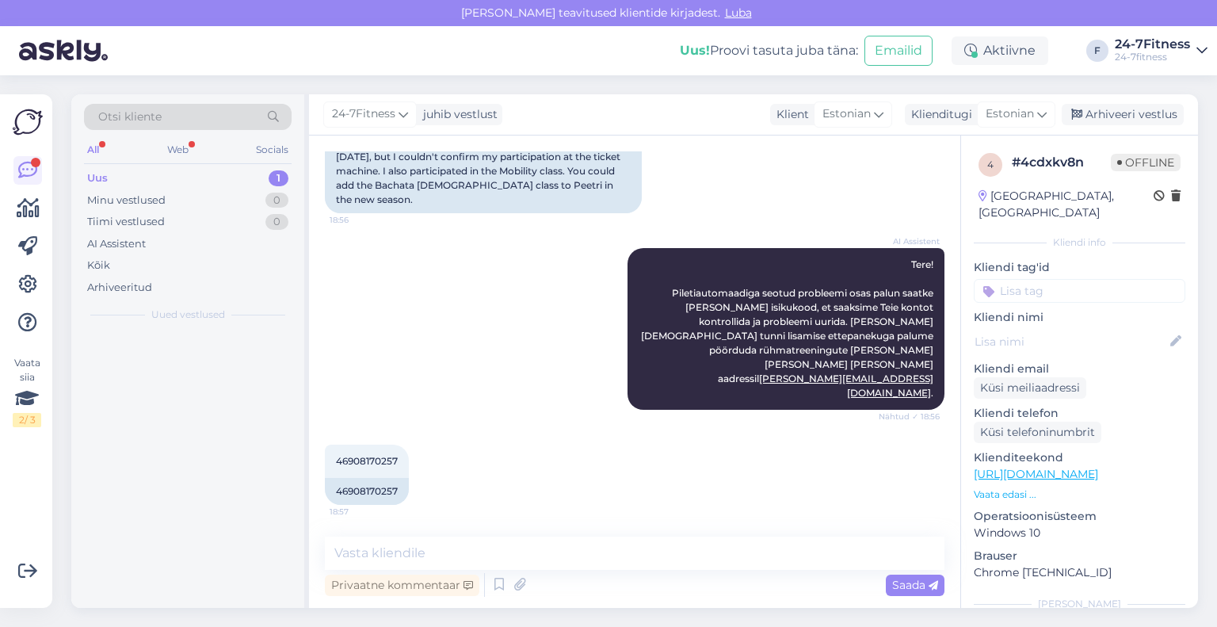
scroll to position [125, 0]
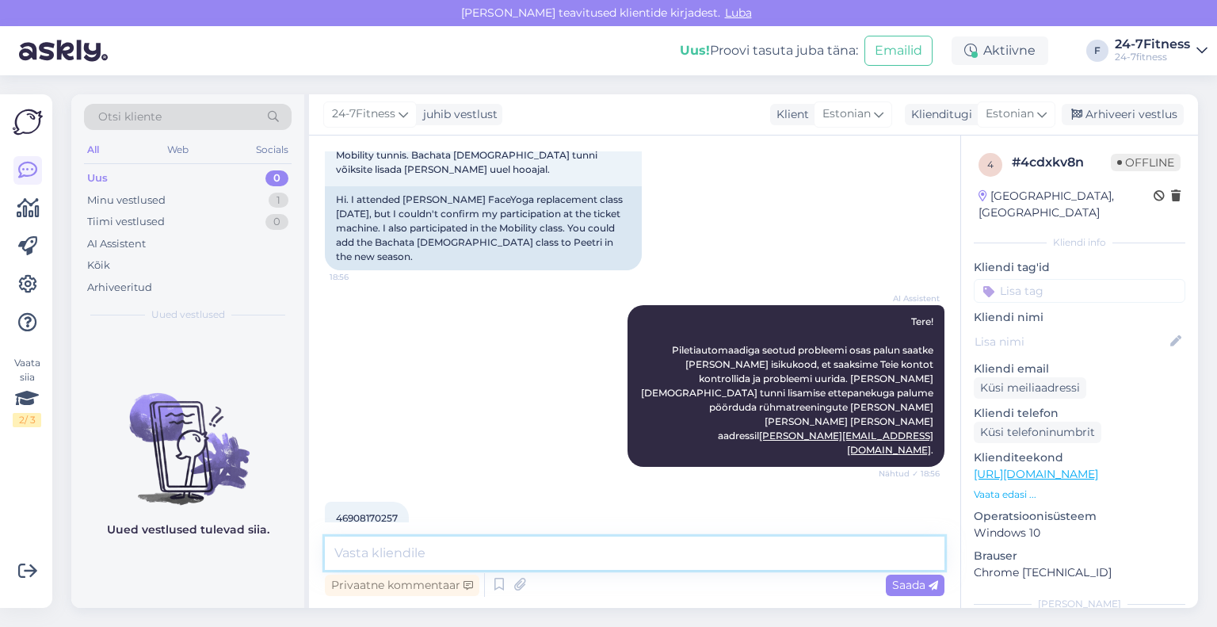
click at [563, 544] on textarea at bounding box center [635, 552] width 620 height 33
paste textarea "Rühmatreeningu pileti printimiseks skaneerige enda QR-kood või liikmekaart iset…"
type textarea "Rühmatreeningu pileti printimiseks skaneerige enda QR-kood või liikmekaart iset…"
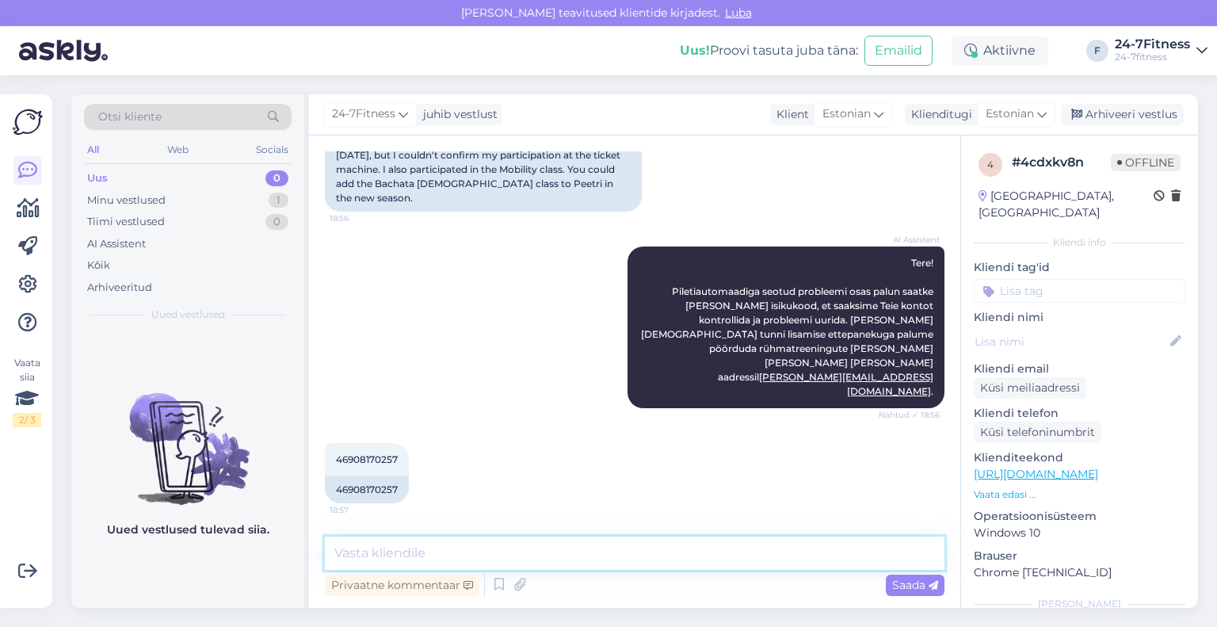
scroll to position [250, 0]
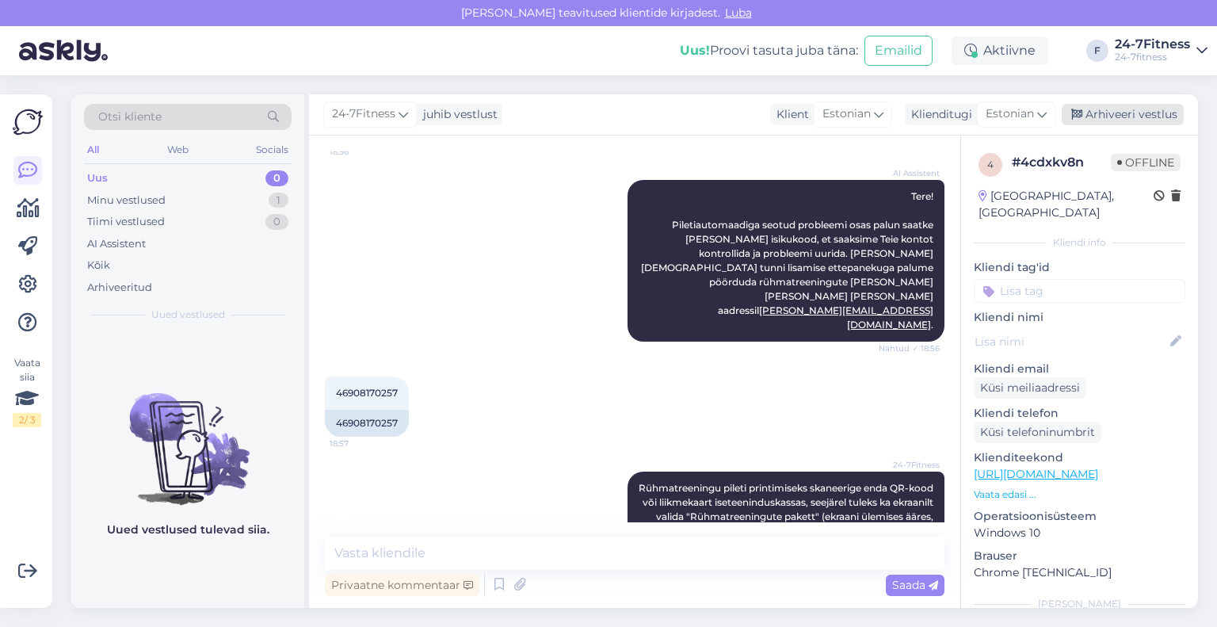
click at [1107, 112] on div "Arhiveeri vestlus" at bounding box center [1123, 114] width 122 height 21
